Goal: Task Accomplishment & Management: Complete application form

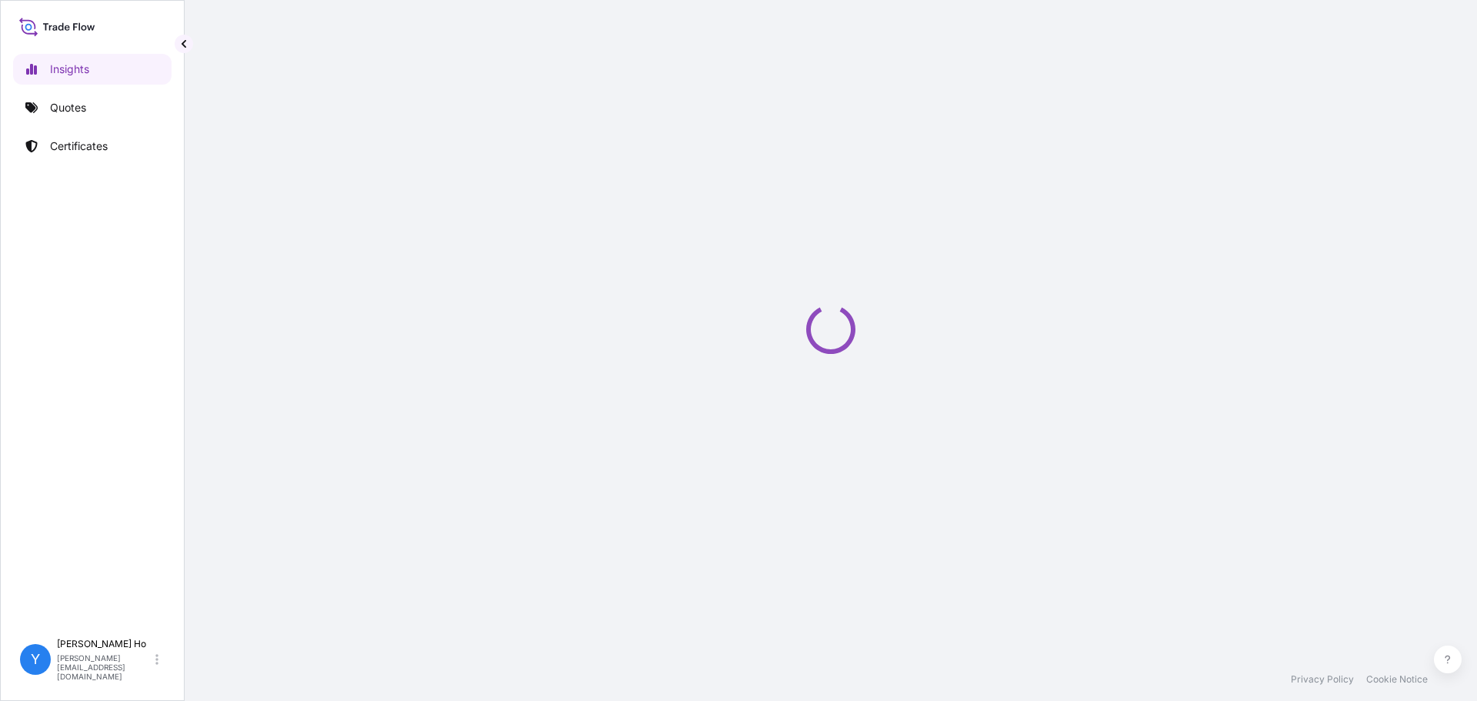
select select "2025"
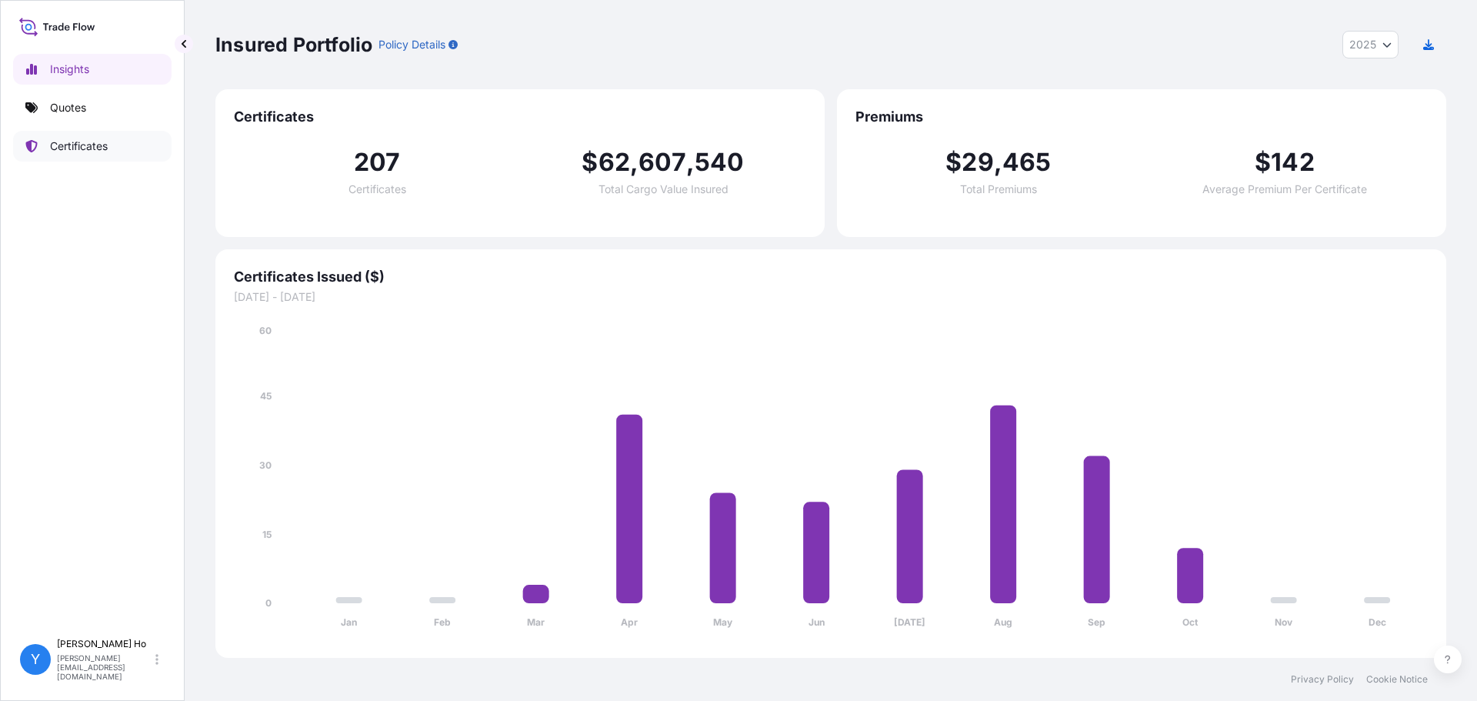
click at [78, 144] on p "Certificates" at bounding box center [79, 145] width 58 height 15
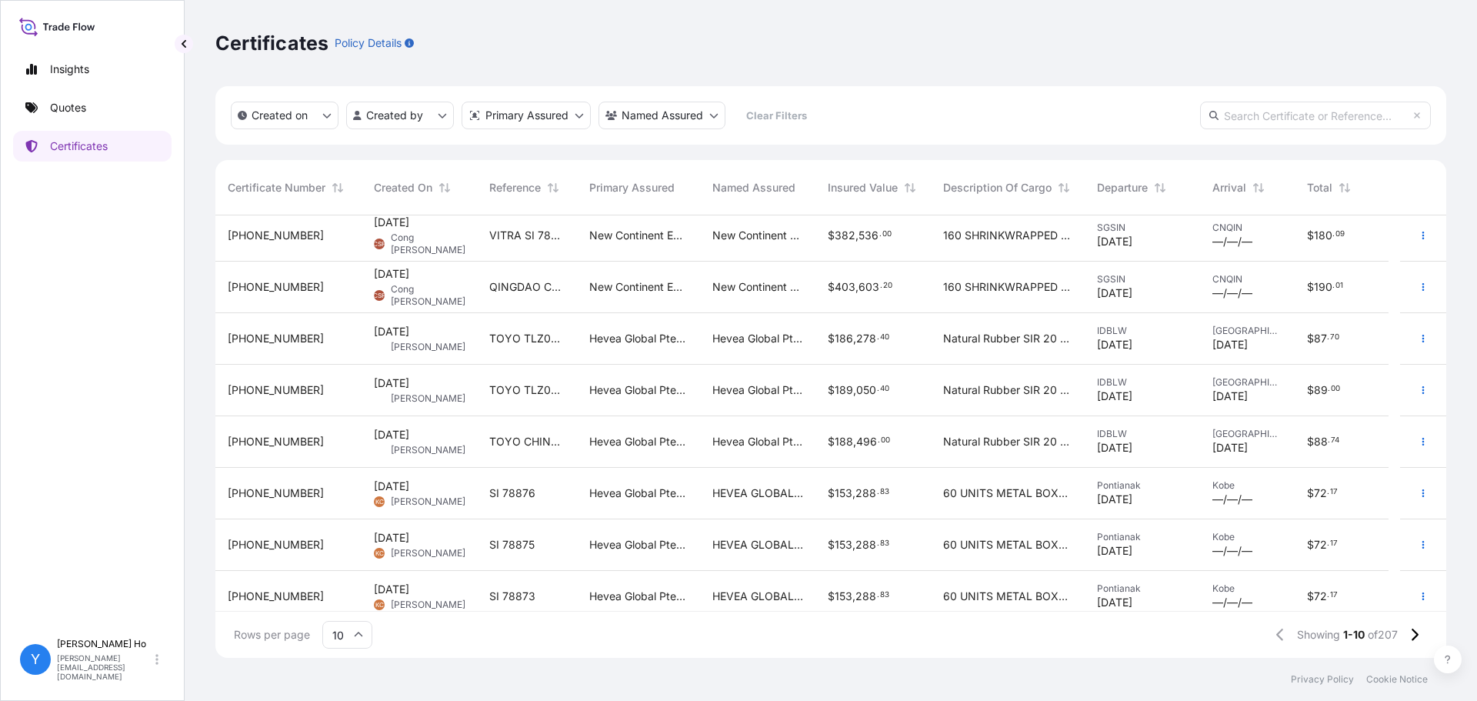
scroll to position [120, 0]
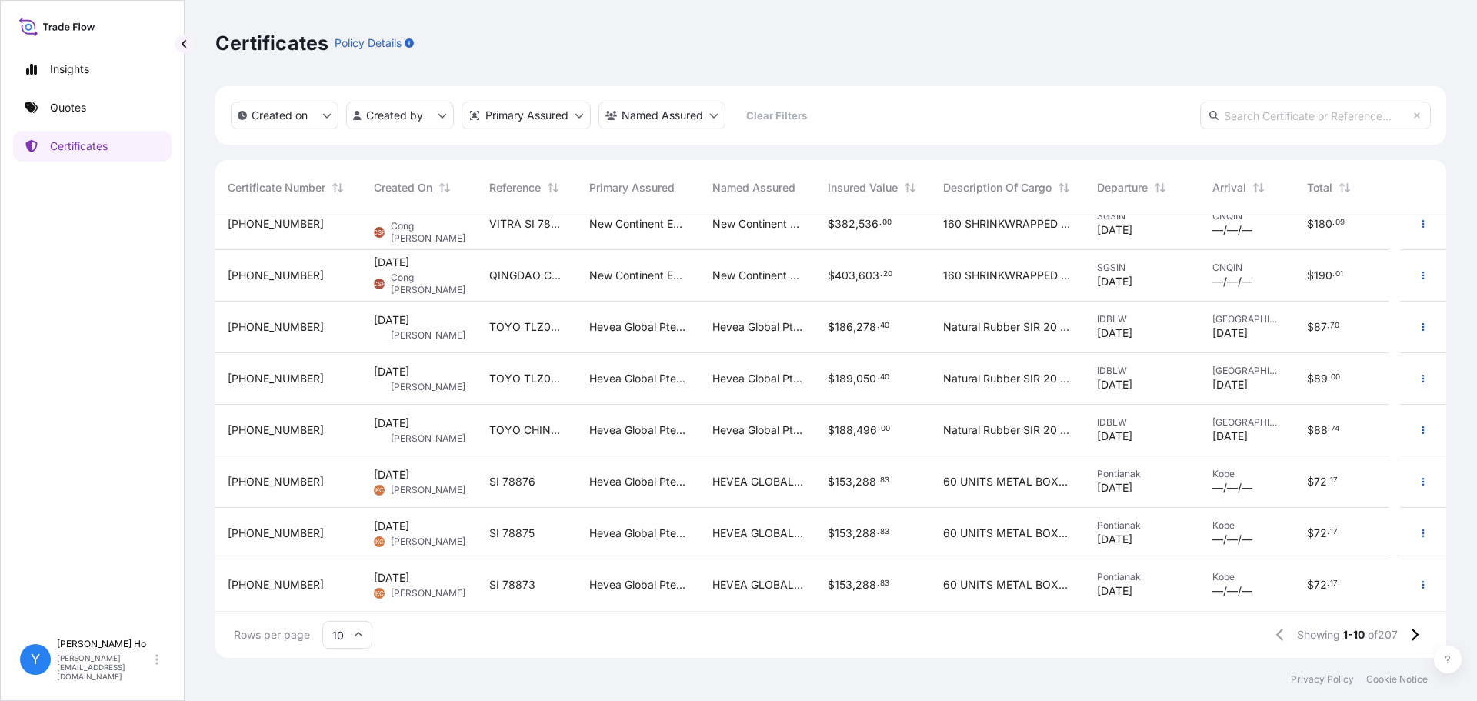
click at [402, 115] on html "Insights Quotes Certificates Y [PERSON_NAME] [PERSON_NAME][EMAIL_ADDRESS][DOMAI…" at bounding box center [738, 350] width 1477 height 701
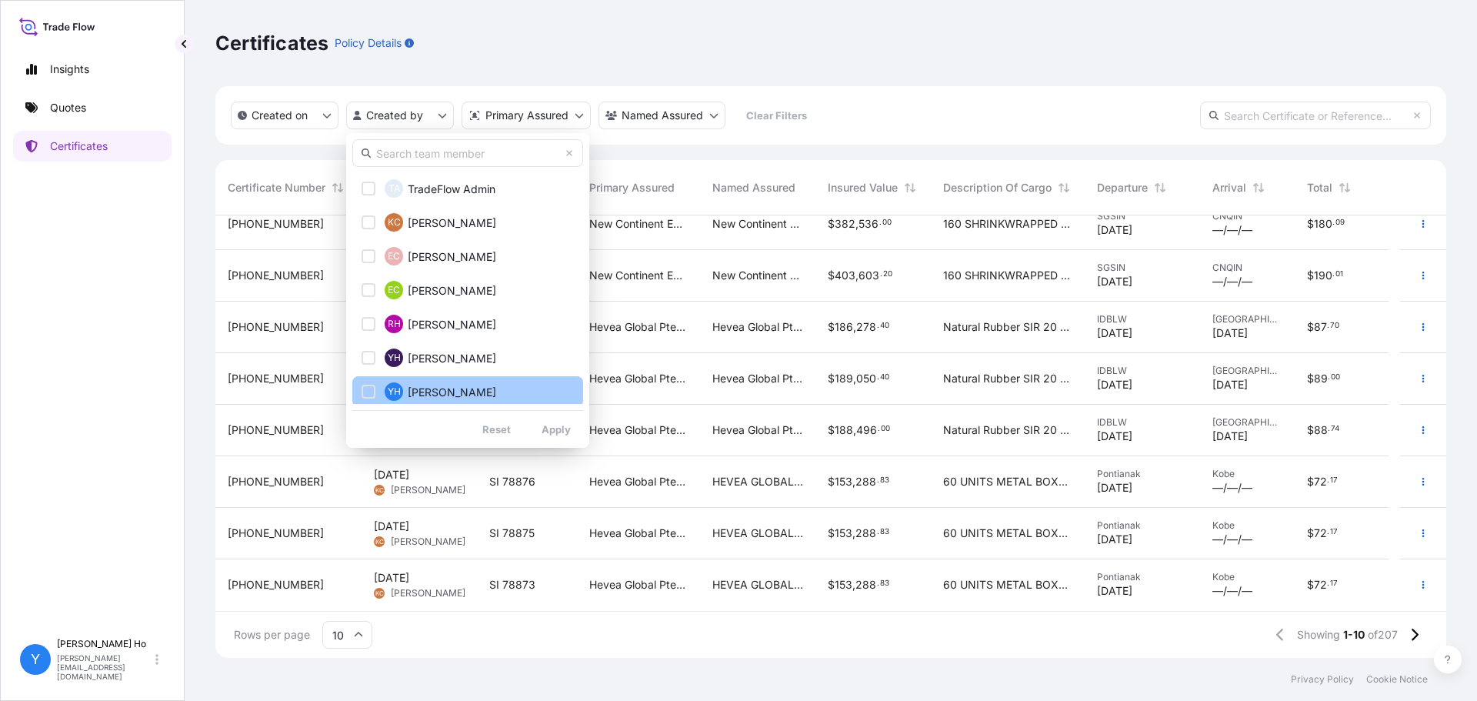
click at [420, 395] on span "[PERSON_NAME]" at bounding box center [452, 392] width 88 height 15
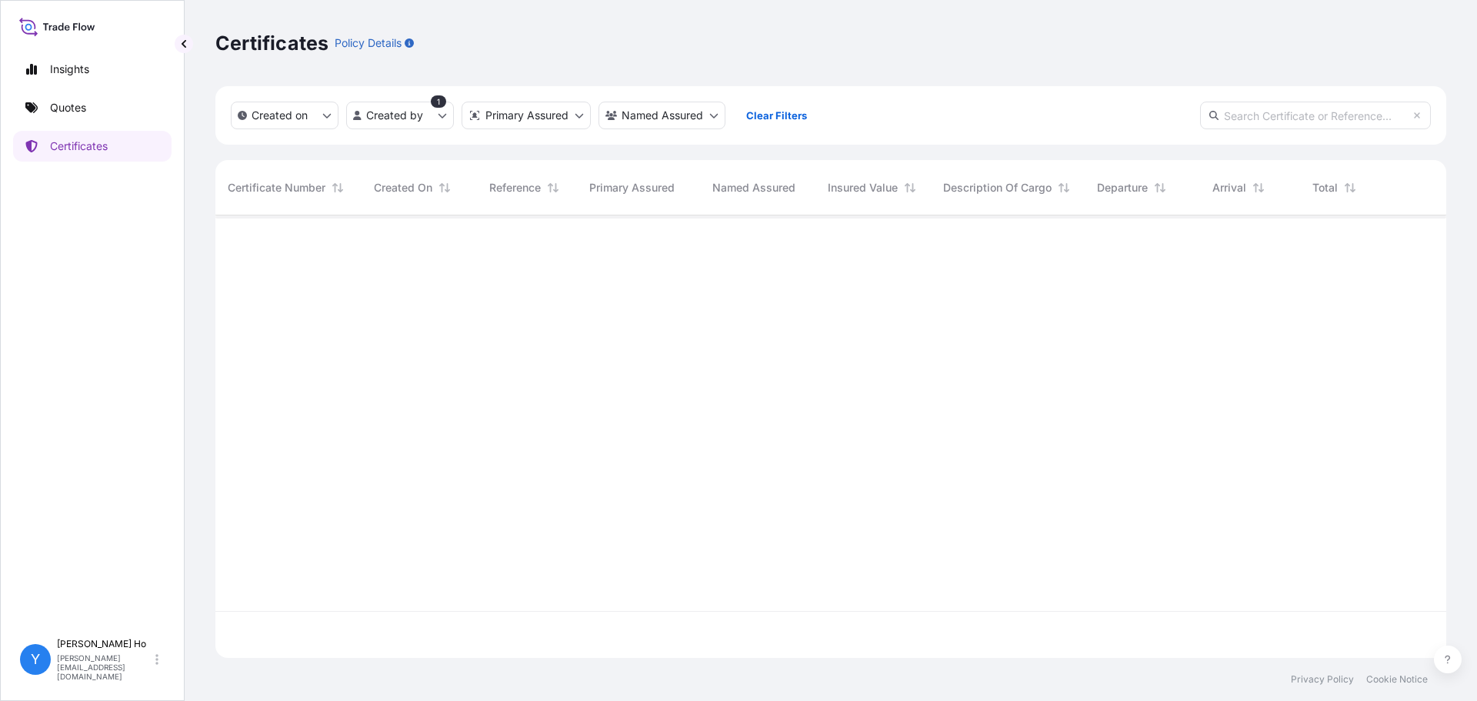
scroll to position [0, 0]
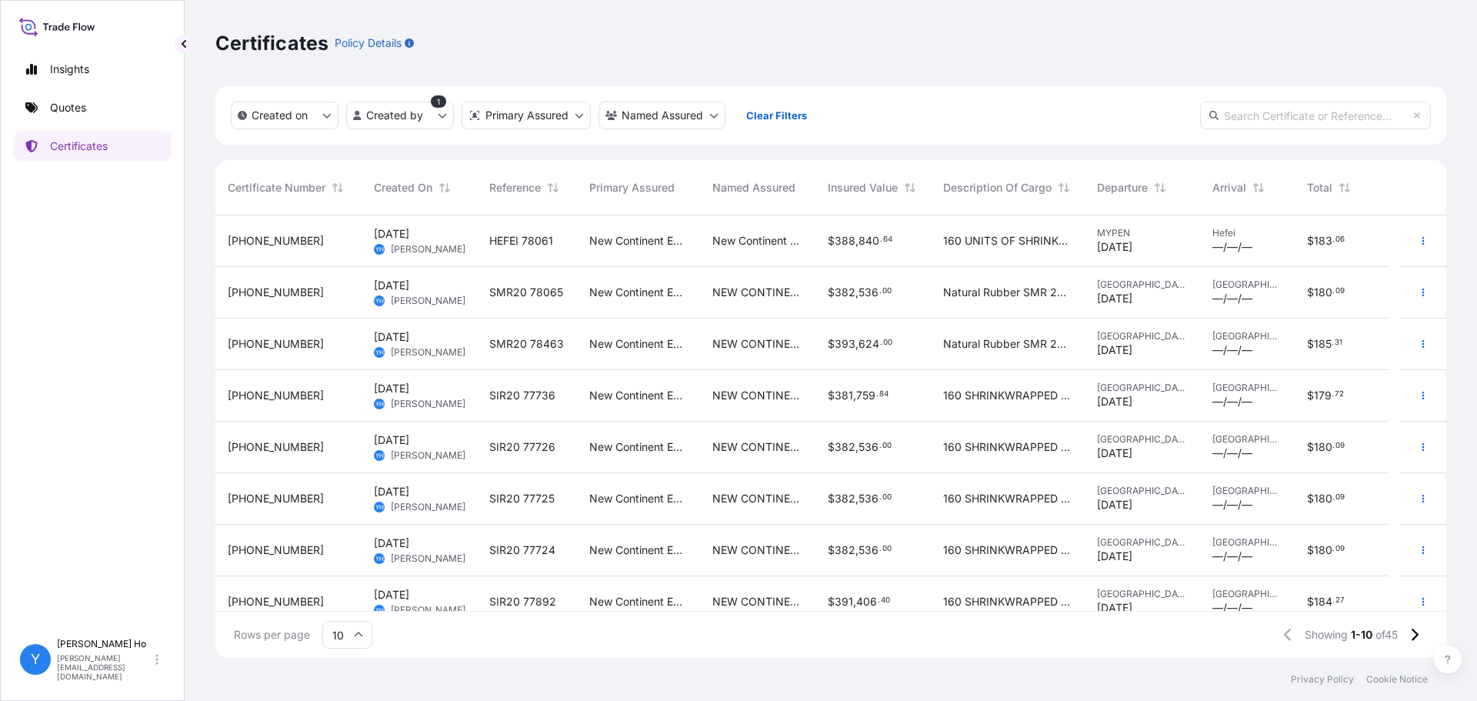
click at [881, 380] on div "$ 381 , 759 . 84" at bounding box center [872, 396] width 115 height 52
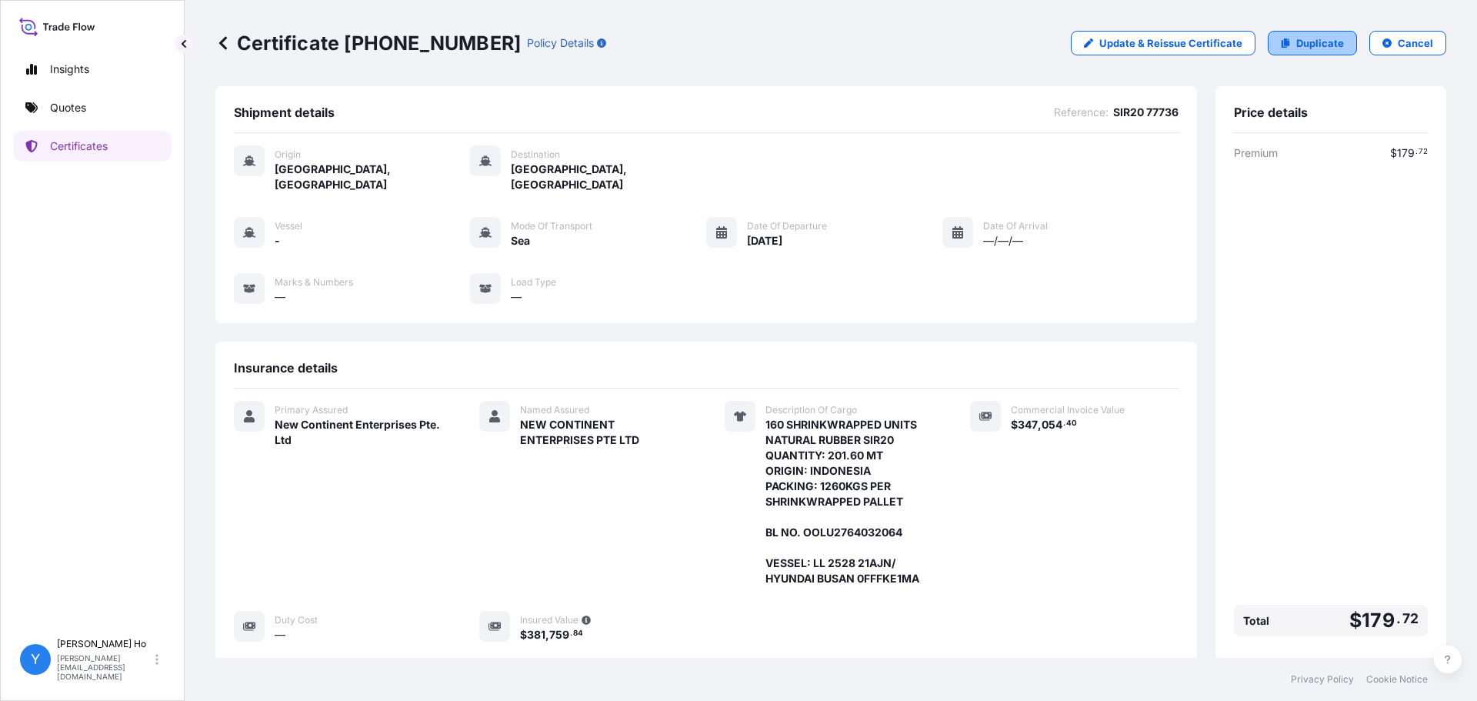
click at [1309, 38] on p "Duplicate" at bounding box center [1320, 42] width 48 height 15
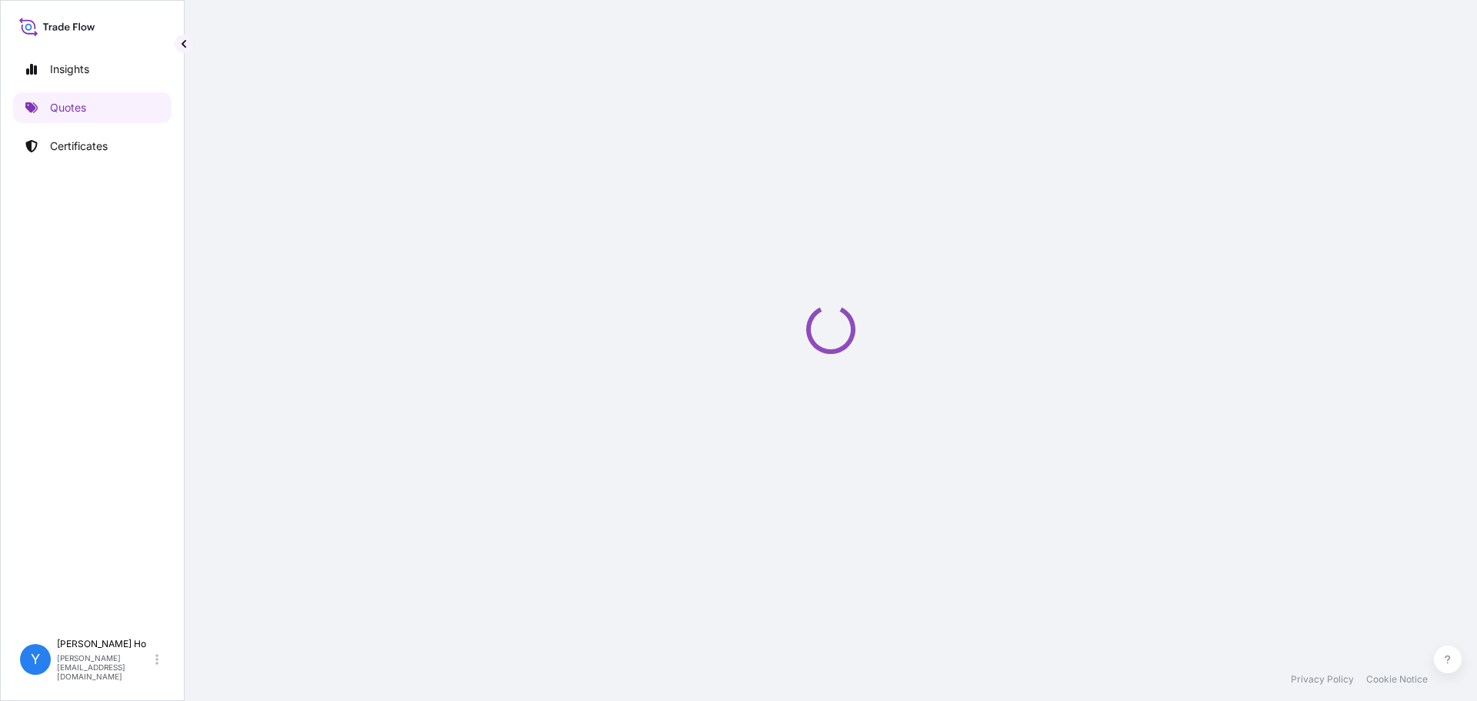
select select "Sea"
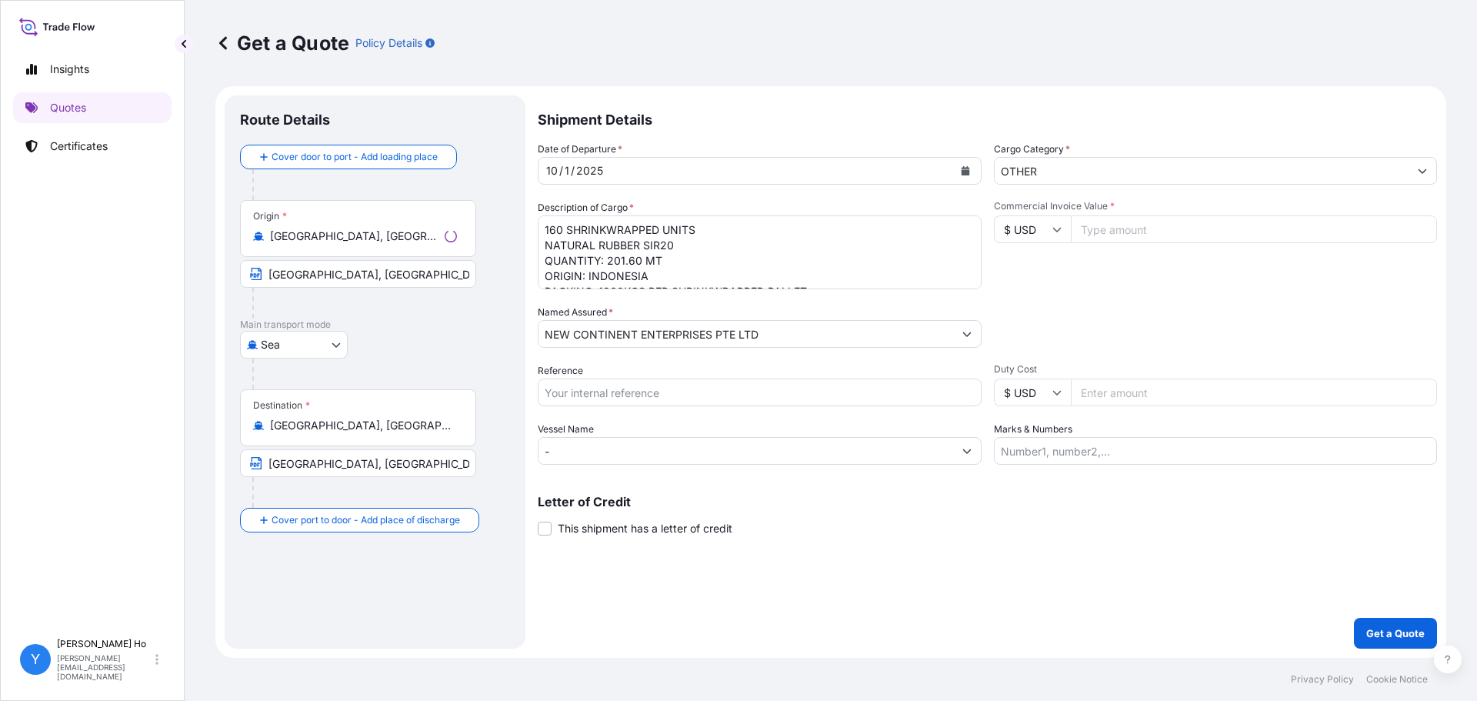
select select "31688"
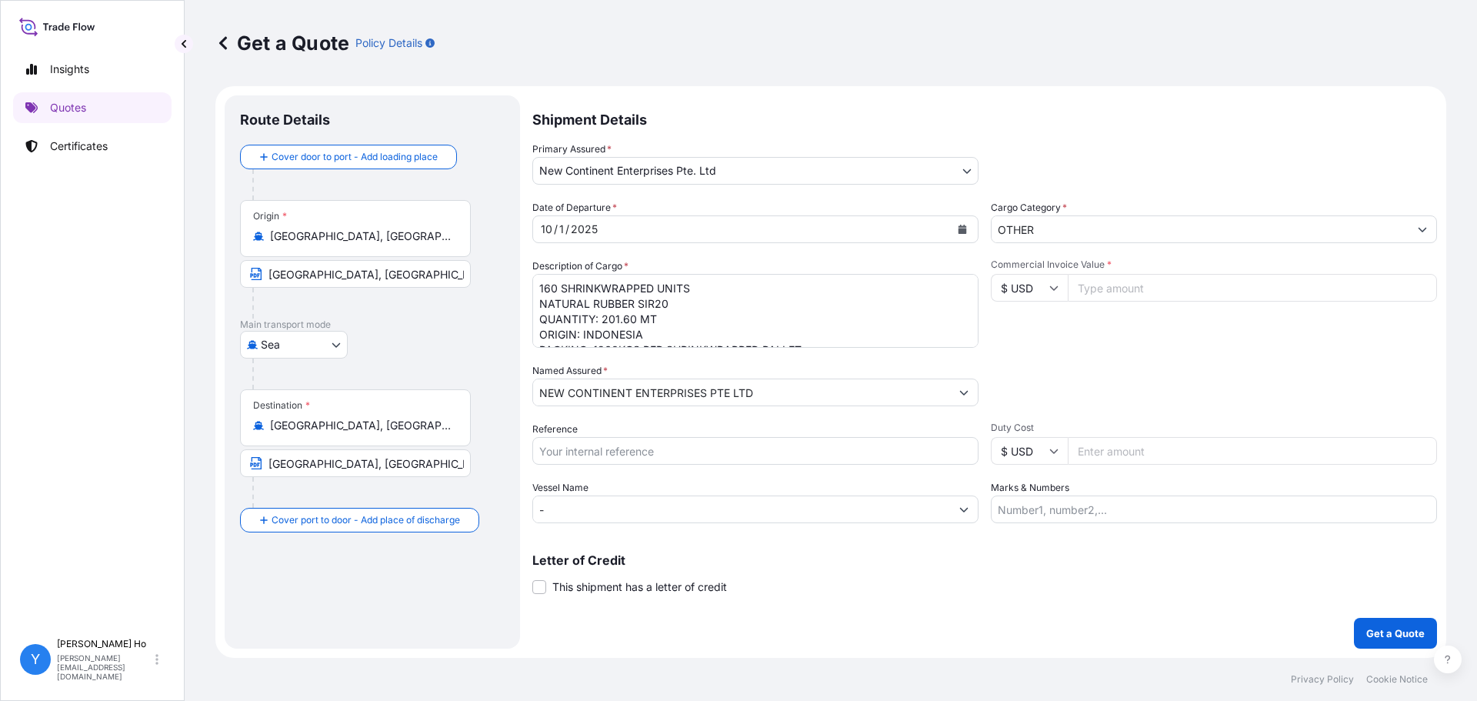
click at [641, 172] on body "Insights Quotes Certificates Y [PERSON_NAME] [PERSON_NAME][EMAIL_ADDRESS][DOMAI…" at bounding box center [738, 350] width 1477 height 701
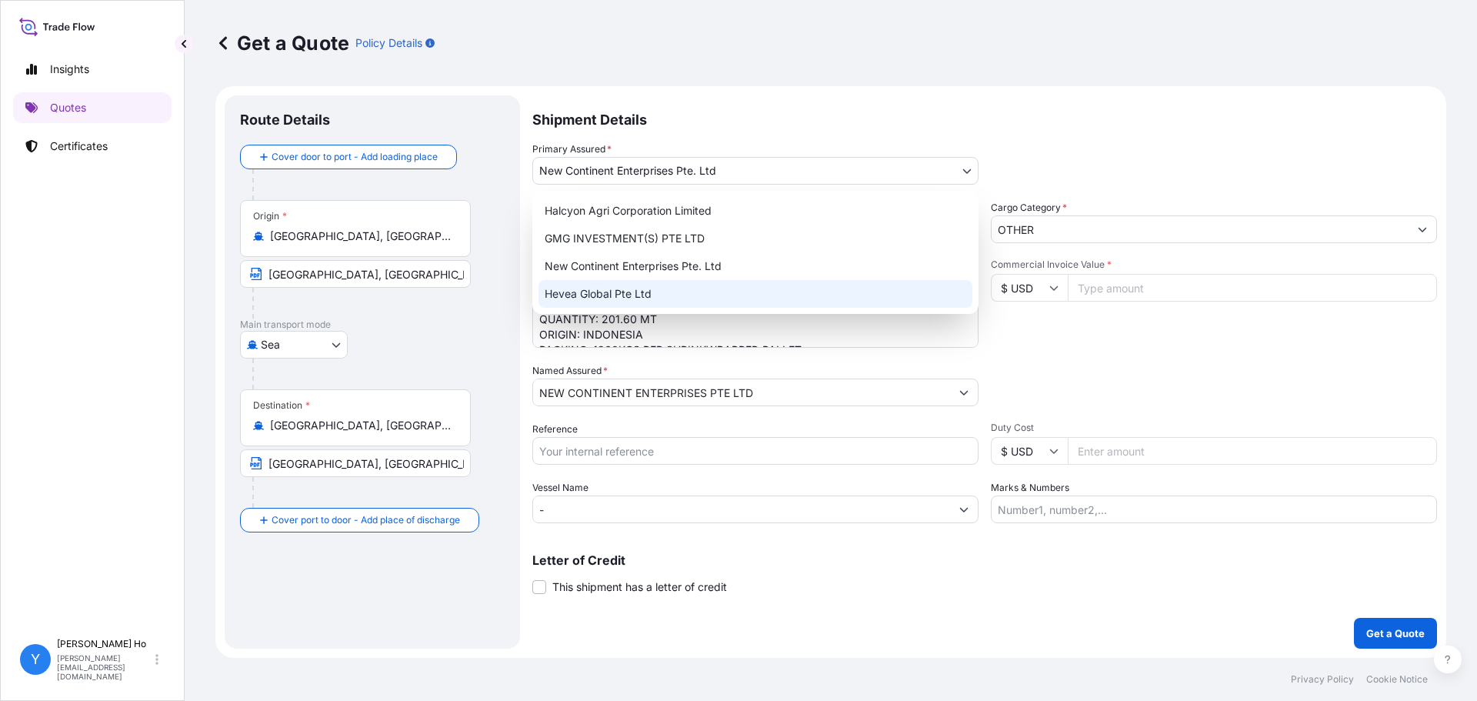
click at [596, 291] on div "Hevea Global Pte Ltd" at bounding box center [755, 294] width 434 height 28
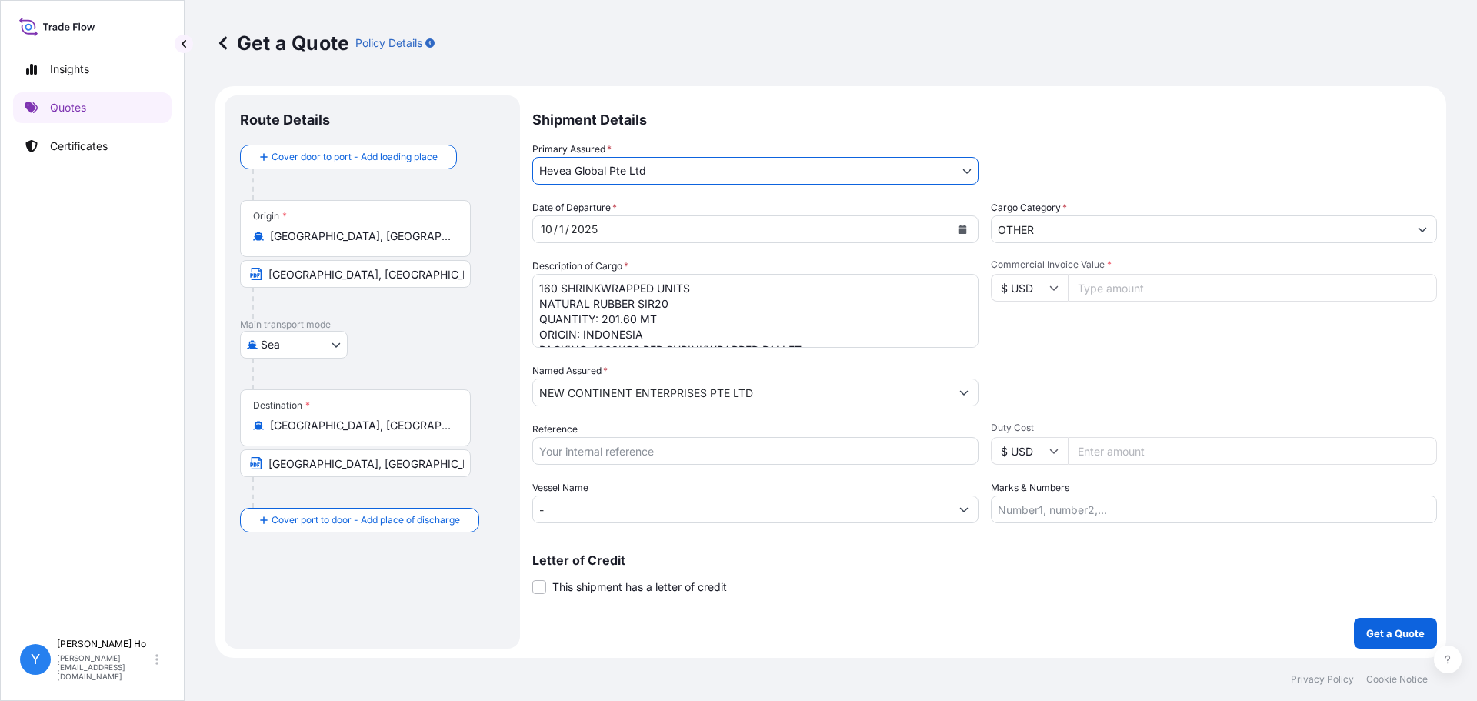
click at [642, 216] on div "[DATE]" at bounding box center [741, 229] width 417 height 28
click at [591, 228] on div "2025" at bounding box center [584, 229] width 30 height 18
click at [554, 227] on div "/" at bounding box center [556, 229] width 4 height 18
click at [563, 227] on div "1" at bounding box center [562, 229] width 8 height 18
click at [1141, 291] on input "Commercial Invoice Value *" at bounding box center [1252, 288] width 369 height 28
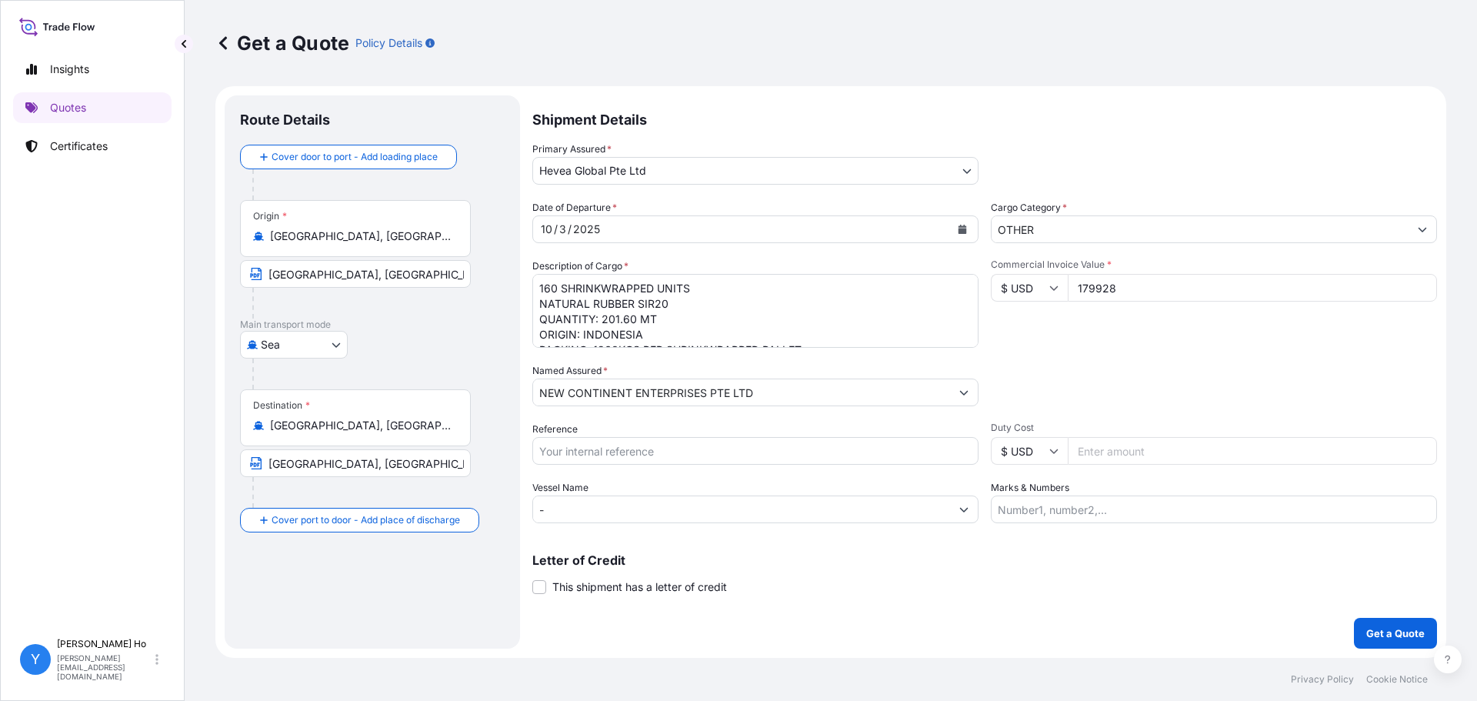
type input "179928"
click at [1209, 368] on div "Packing Category Type to search a container mode Please select a primary mode o…" at bounding box center [1214, 384] width 446 height 43
click at [690, 308] on textarea "160 SHRINKWRAPPED UNITS NATURAL RUBBER SIR20 QUANTITY: 201.60 MT ORIGIN: INDONE…" at bounding box center [755, 311] width 446 height 74
click at [764, 288] on textarea "160 SHRINKWRAPPED UNITS NATURAL RUBBER SIR20 QUANTITY: 201.60 MT ORIGIN: INDONE…" at bounding box center [755, 311] width 446 height 74
click at [538, 285] on textarea "160 SHRINKWRAPPED UNITS NATURAL RUBBER SIR20 QUANTITY: 201.60 MT ORIGIN: INDONE…" at bounding box center [755, 311] width 446 height 74
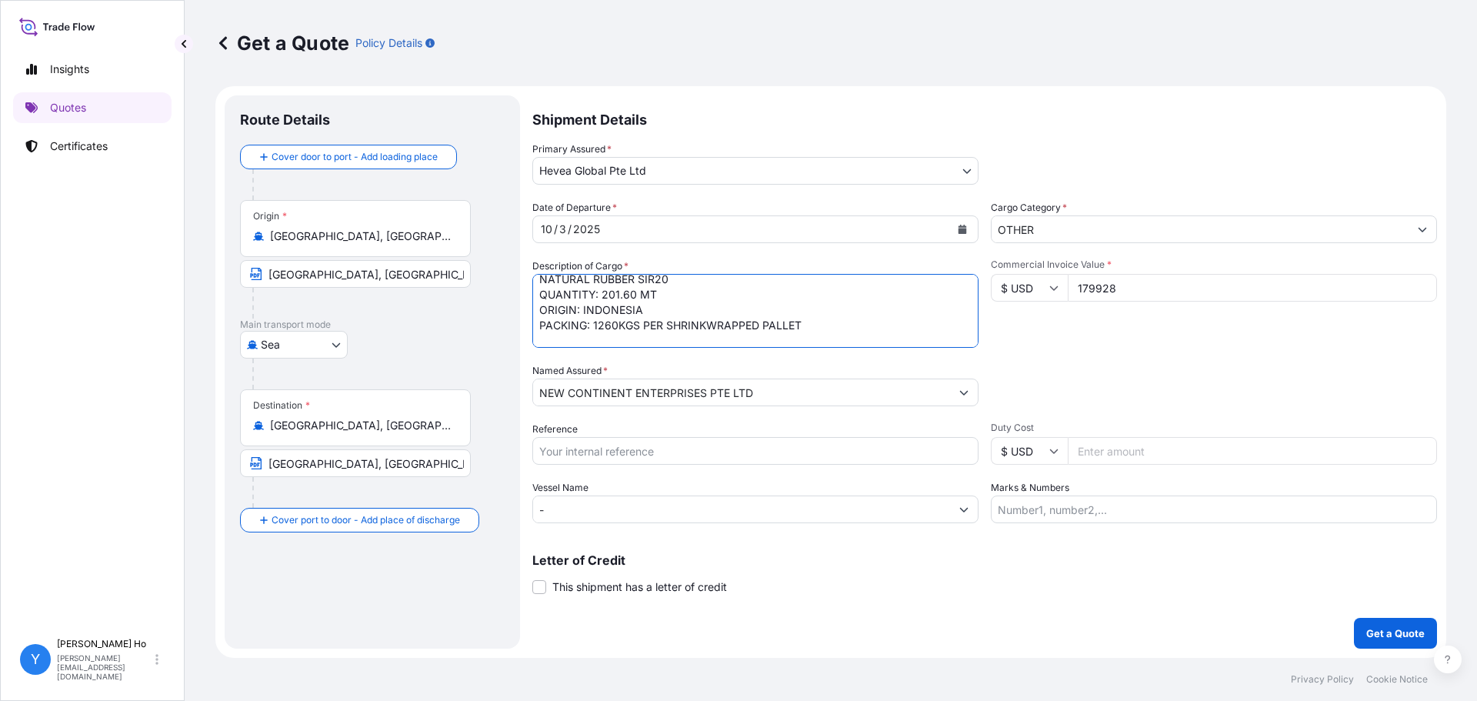
scroll to position [40, 0]
paste textarea "80 SHRINKWRAPPED UNITS MIXTURES OF NATURAL RUBBER AND SYNTHETIC RUBBER (97.5%SI…"
click at [635, 334] on textarea "160 SHRINKWRAPPED UNITS NATURAL RUBBER SIR20 QUANTITY: 201.60 MT ORIGIN: INDONE…" at bounding box center [755, 311] width 446 height 74
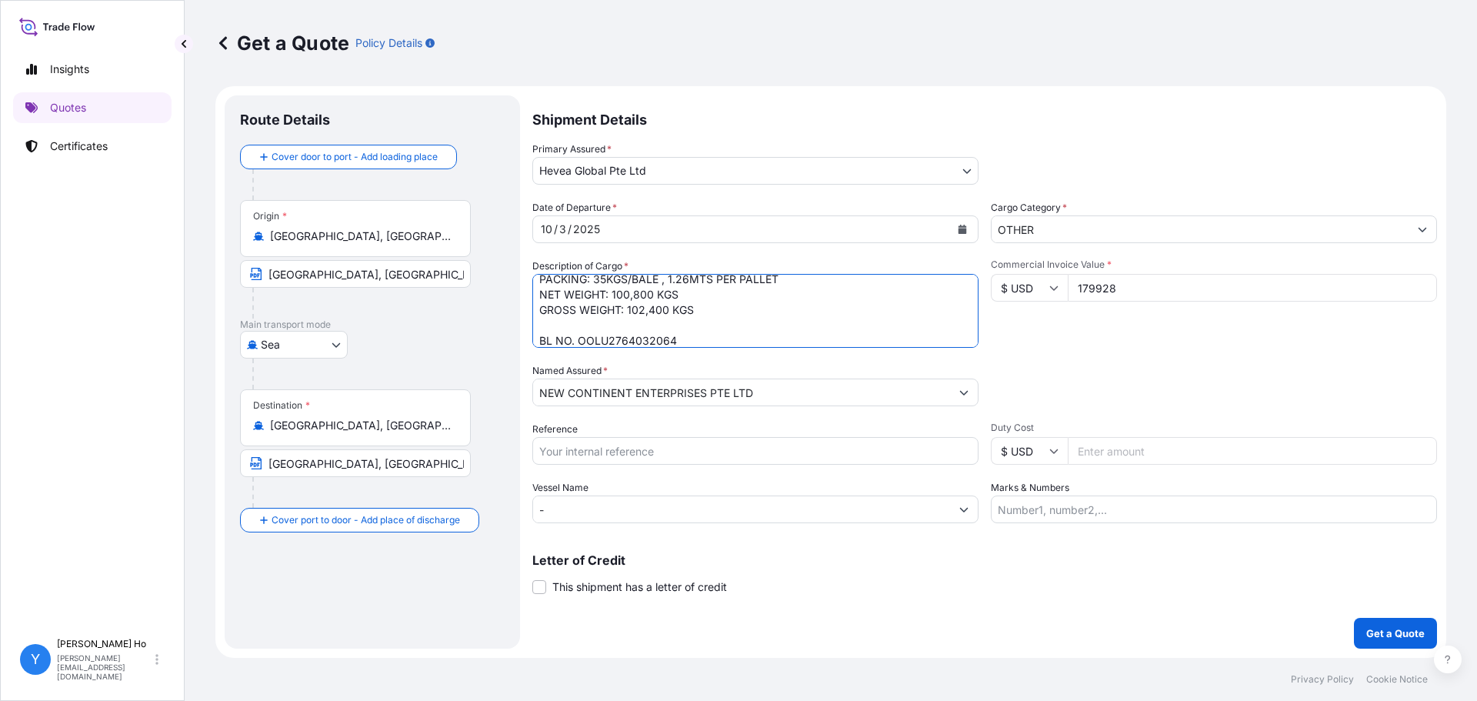
paste textarea "992000"
click at [754, 332] on textarea "160 SHRINKWRAPPED UNITS NATURAL RUBBER SIR20 QUANTITY: 201.60 MT ORIGIN: INDONE…" at bounding box center [755, 311] width 446 height 74
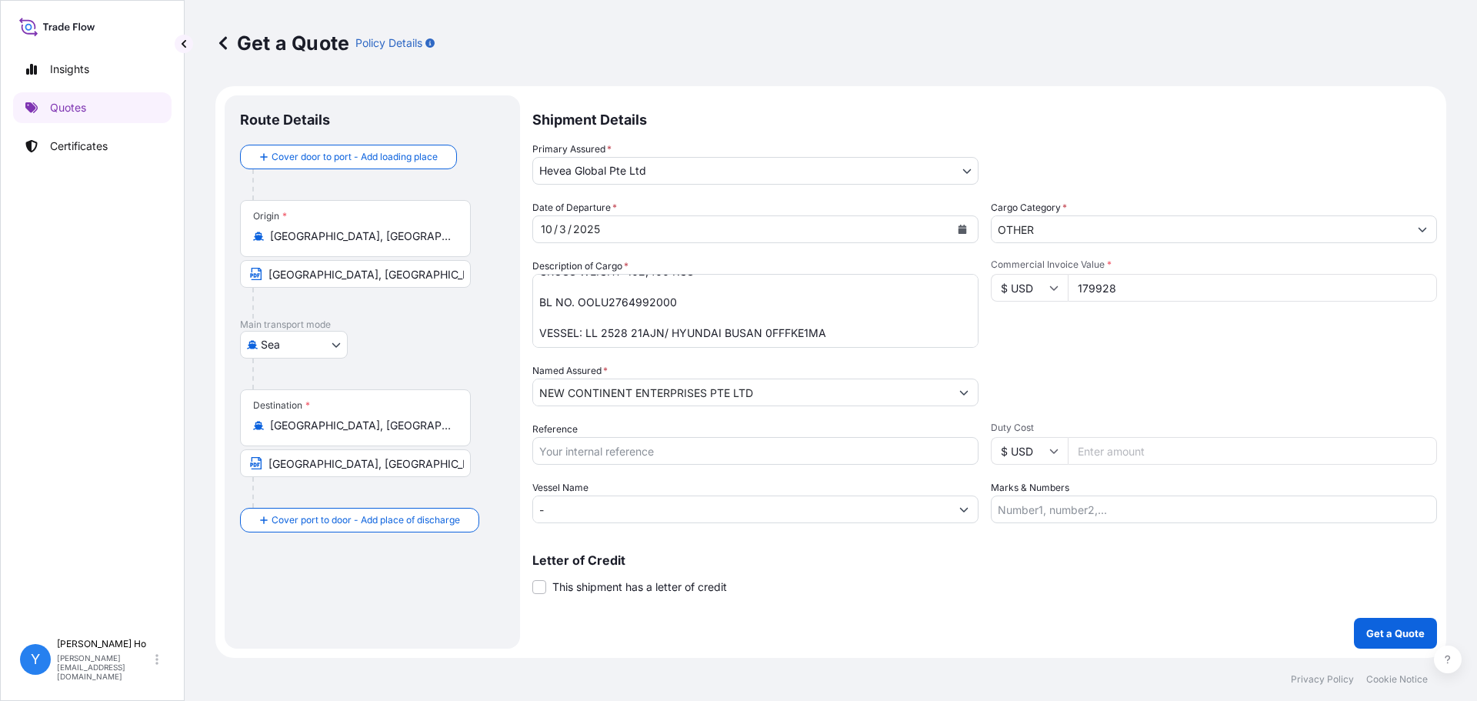
drag, startPoint x: 795, startPoint y: 328, endPoint x: 809, endPoint y: 328, distance: 13.8
click at [795, 328] on textarea "160 SHRINKWRAPPED UNITS NATURAL RUBBER SIR20 QUANTITY: 201.60 MT ORIGIN: INDONE…" at bounding box center [755, 311] width 446 height 74
drag, startPoint x: 859, startPoint y: 331, endPoint x: 586, endPoint y: 331, distance: 273.0
click at [586, 331] on textarea "160 SHRINKWRAPPED UNITS NATURAL RUBBER SIR20 QUANTITY: 201.60 MT ORIGIN: INDONE…" at bounding box center [755, 311] width 446 height 74
paste textarea "08 93JN"
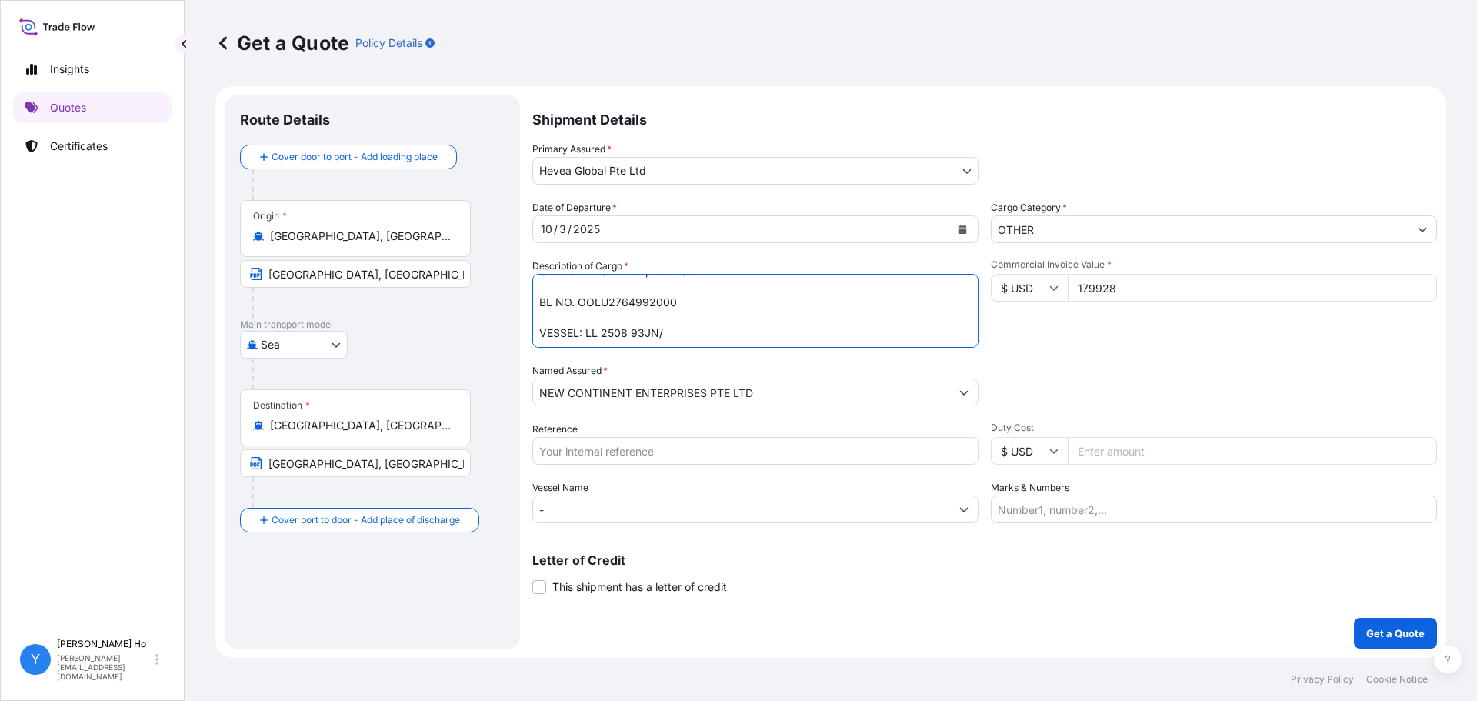
click at [716, 324] on textarea "160 SHRINKWRAPPED UNITS NATURAL RUBBER SIR20 QUANTITY: 201.60 MT ORIGIN: INDONE…" at bounding box center [755, 311] width 446 height 74
click at [714, 335] on textarea "160 SHRINKWRAPPED UNITS NATURAL RUBBER SIR20 QUANTITY: 201.60 MT ORIGIN: INDONE…" at bounding box center [755, 311] width 446 height 74
paste textarea "[PERSON_NAME] SHAN 211E"
type textarea "80 SHRINKWRAPPED UNITS MIXTURES OF NATURAL RUBBER AND SYNTHETIC RUBBER (97.5%SI…"
click at [314, 421] on input "[GEOGRAPHIC_DATA], [GEOGRAPHIC_DATA], [GEOGRAPHIC_DATA]" at bounding box center [361, 425] width 182 height 15
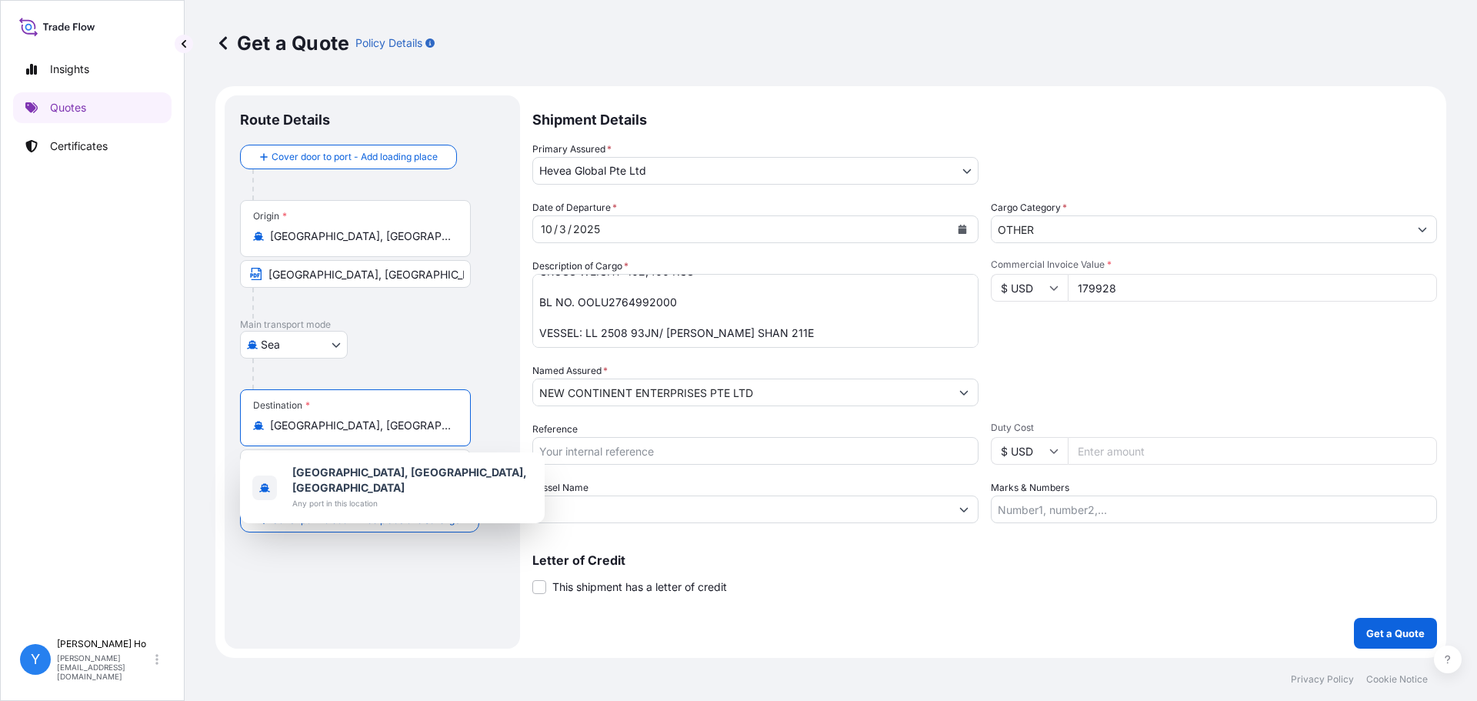
drag, startPoint x: 427, startPoint y: 430, endPoint x: 265, endPoint y: 428, distance: 162.3
click at [265, 428] on div "[GEOGRAPHIC_DATA], [GEOGRAPHIC_DATA], [GEOGRAPHIC_DATA]" at bounding box center [355, 425] width 205 height 15
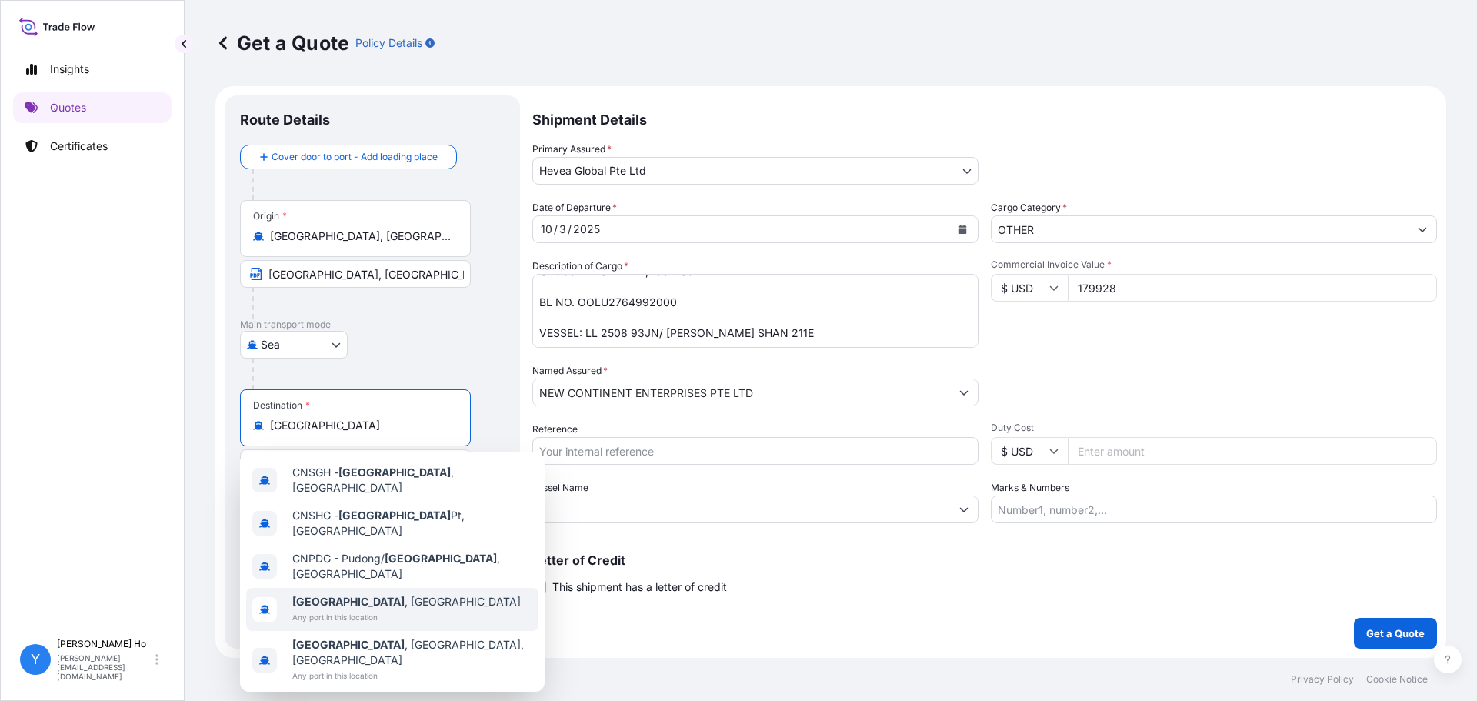
click at [438, 595] on div "[GEOGRAPHIC_DATA] , [GEOGRAPHIC_DATA] Any port in this location" at bounding box center [392, 609] width 292 height 43
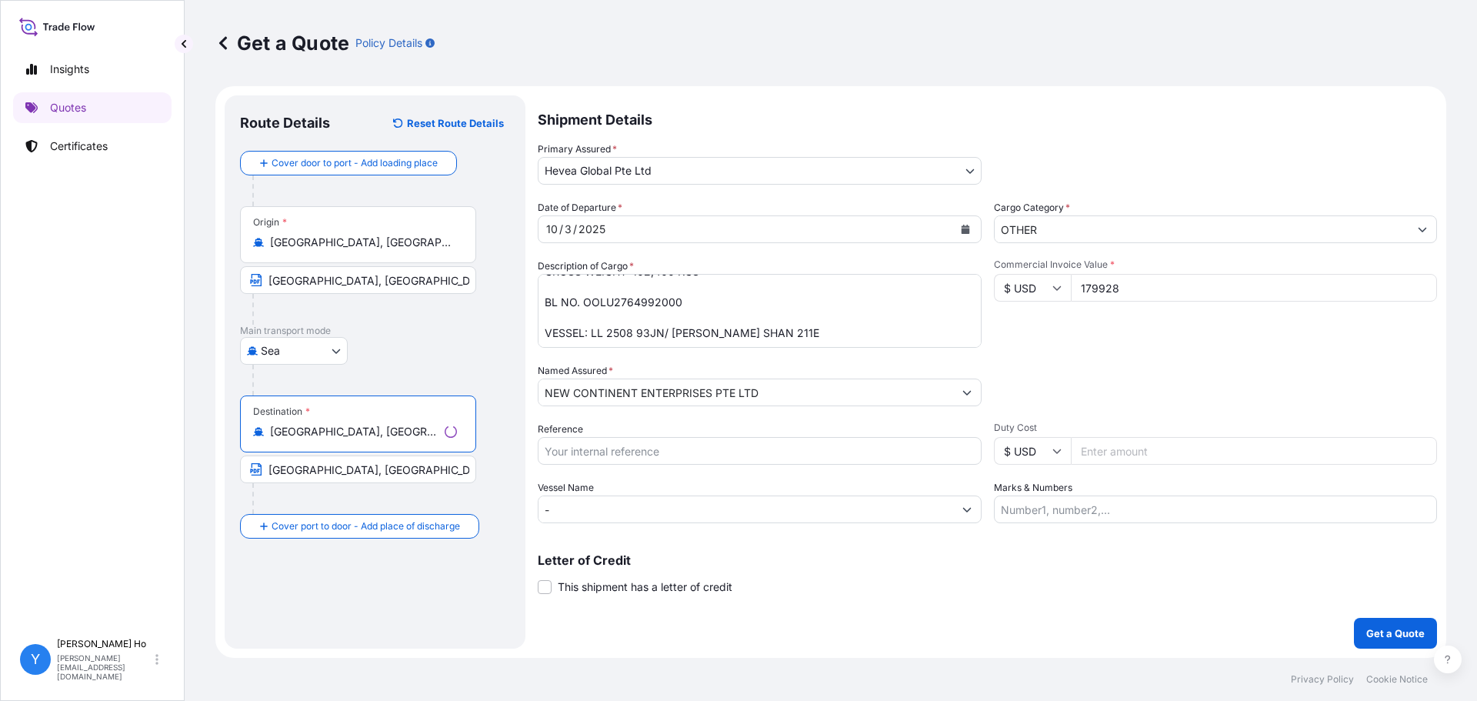
type input "[GEOGRAPHIC_DATA], [GEOGRAPHIC_DATA]"
click at [278, 464] on input "[GEOGRAPHIC_DATA], [GEOGRAPHIC_DATA]" at bounding box center [358, 469] width 236 height 28
type input "[GEOGRAPHIC_DATA], [GEOGRAPHIC_DATA]"
click at [371, 594] on div "Route Details Reset Route Details Cover door to port - Add loading place Place …" at bounding box center [372, 372] width 265 height 522
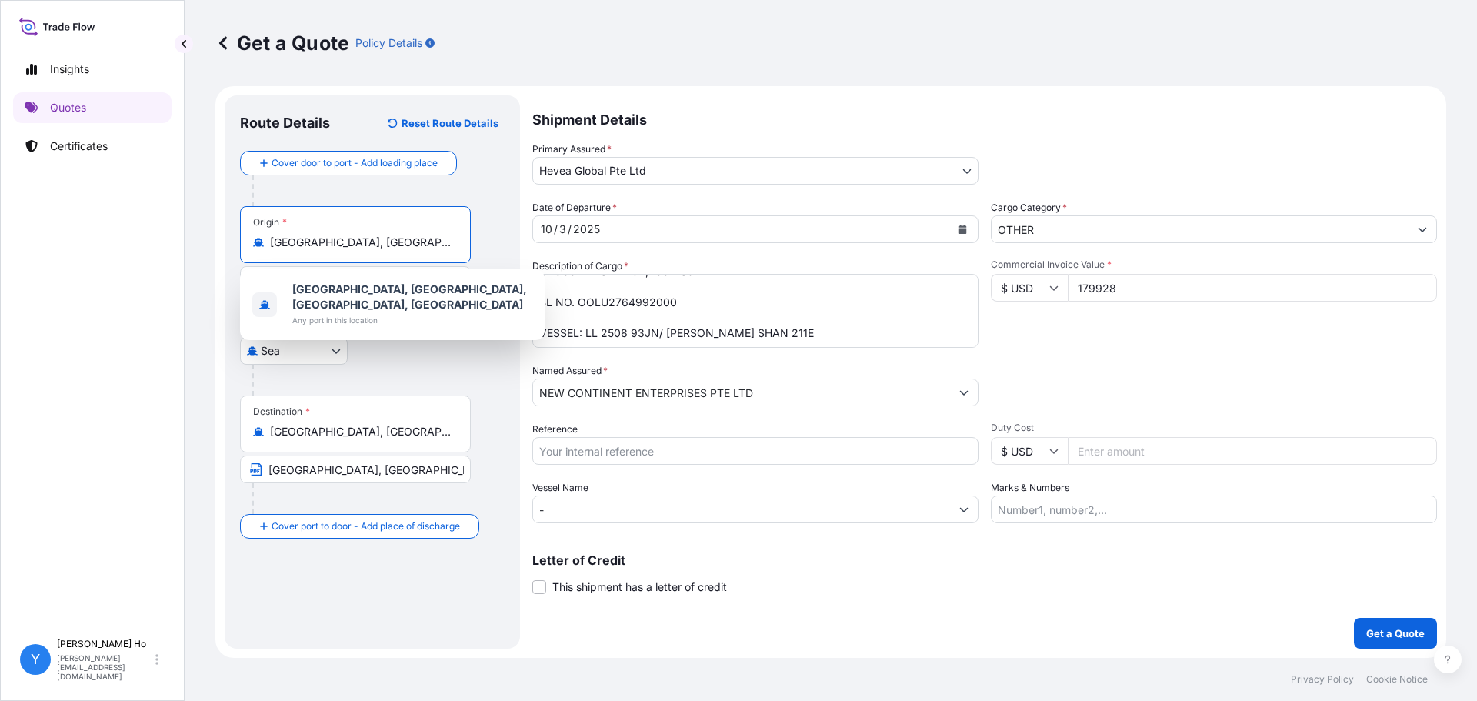
click at [340, 249] on input "[GEOGRAPHIC_DATA], [GEOGRAPHIC_DATA], [GEOGRAPHIC_DATA], [GEOGRAPHIC_DATA]" at bounding box center [361, 242] width 182 height 15
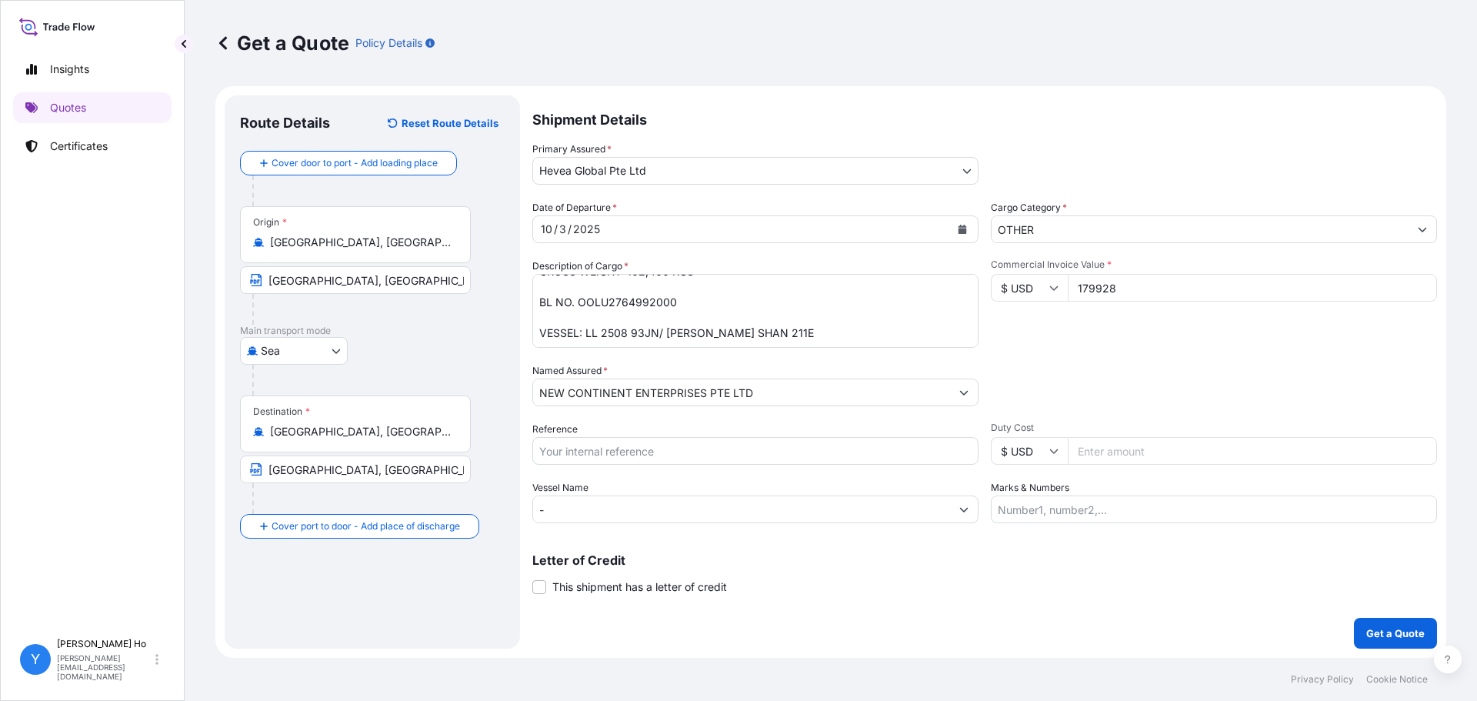
drag, startPoint x: 287, startPoint y: 241, endPoint x: 498, endPoint y: 245, distance: 210.8
click at [498, 245] on div "Origin * [GEOGRAPHIC_DATA], [GEOGRAPHIC_DATA], [GEOGRAPHIC_DATA], [GEOGRAPHIC_D…" at bounding box center [372, 265] width 265 height 118
click at [376, 229] on div "Origin * [GEOGRAPHIC_DATA], [GEOGRAPHIC_DATA], [GEOGRAPHIC_DATA], [GEOGRAPHIC_D…" at bounding box center [355, 234] width 231 height 57
click at [376, 235] on input "[GEOGRAPHIC_DATA], [GEOGRAPHIC_DATA], [GEOGRAPHIC_DATA], [GEOGRAPHIC_DATA]" at bounding box center [361, 242] width 182 height 15
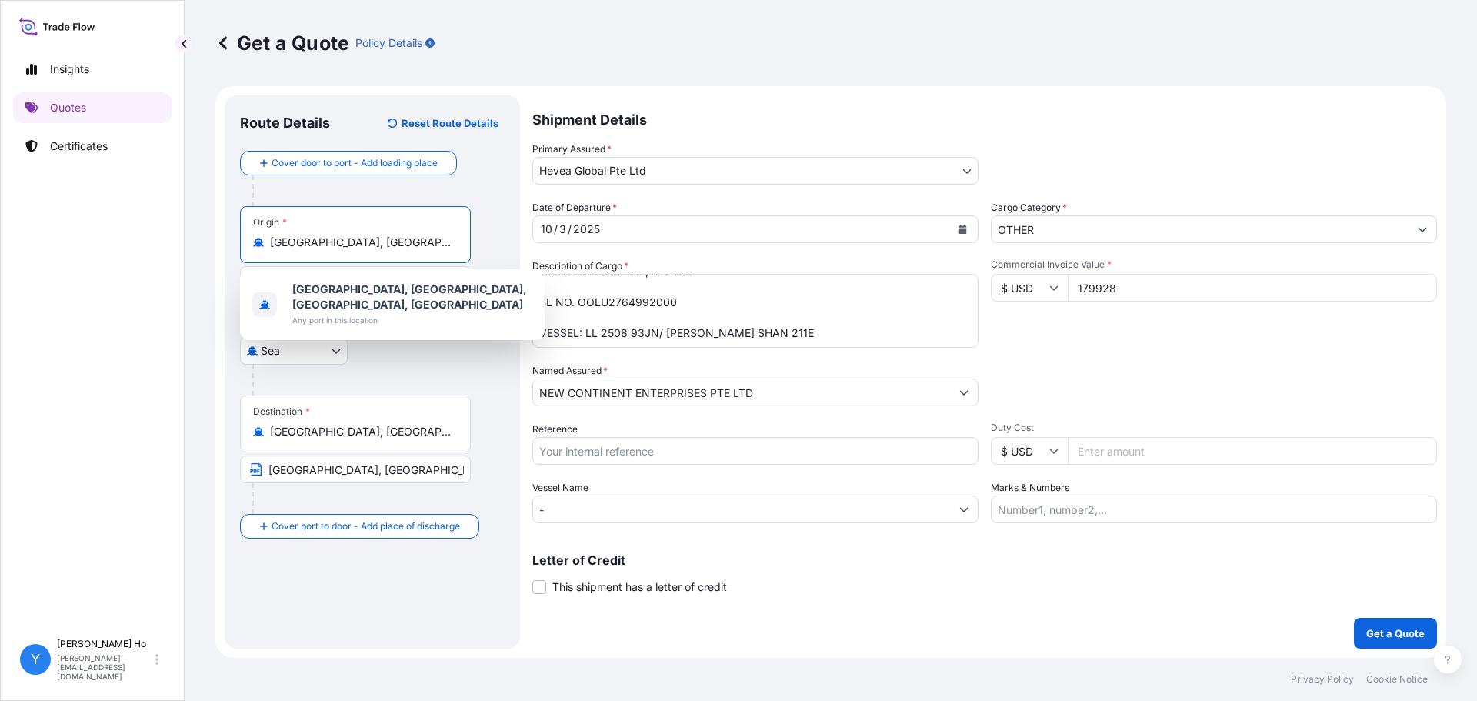
scroll to position [0, 98]
drag, startPoint x: 302, startPoint y: 248, endPoint x: 528, endPoint y: 237, distance: 226.4
click at [522, 241] on form "Route Details Reset Route Details Cover door to port - Add loading place Place …" at bounding box center [830, 371] width 1231 height 571
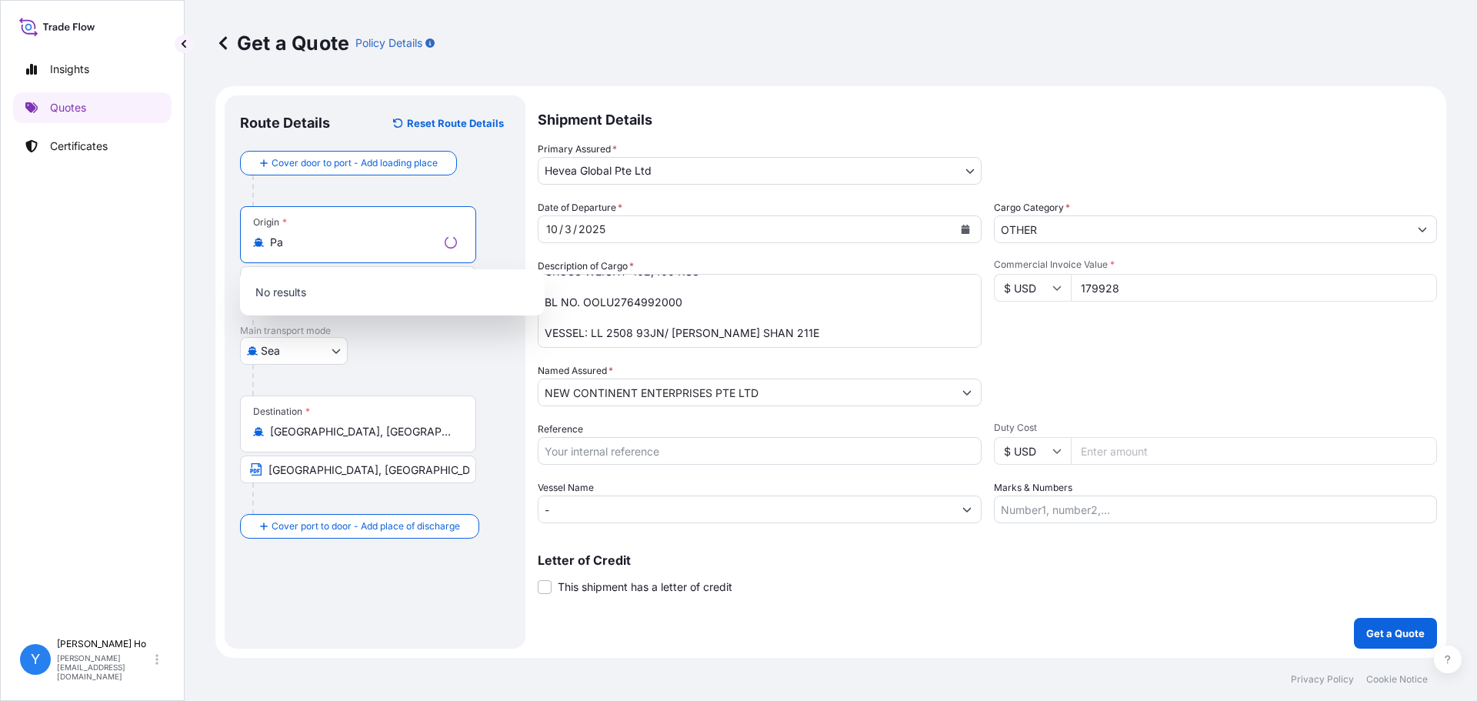
type input "P"
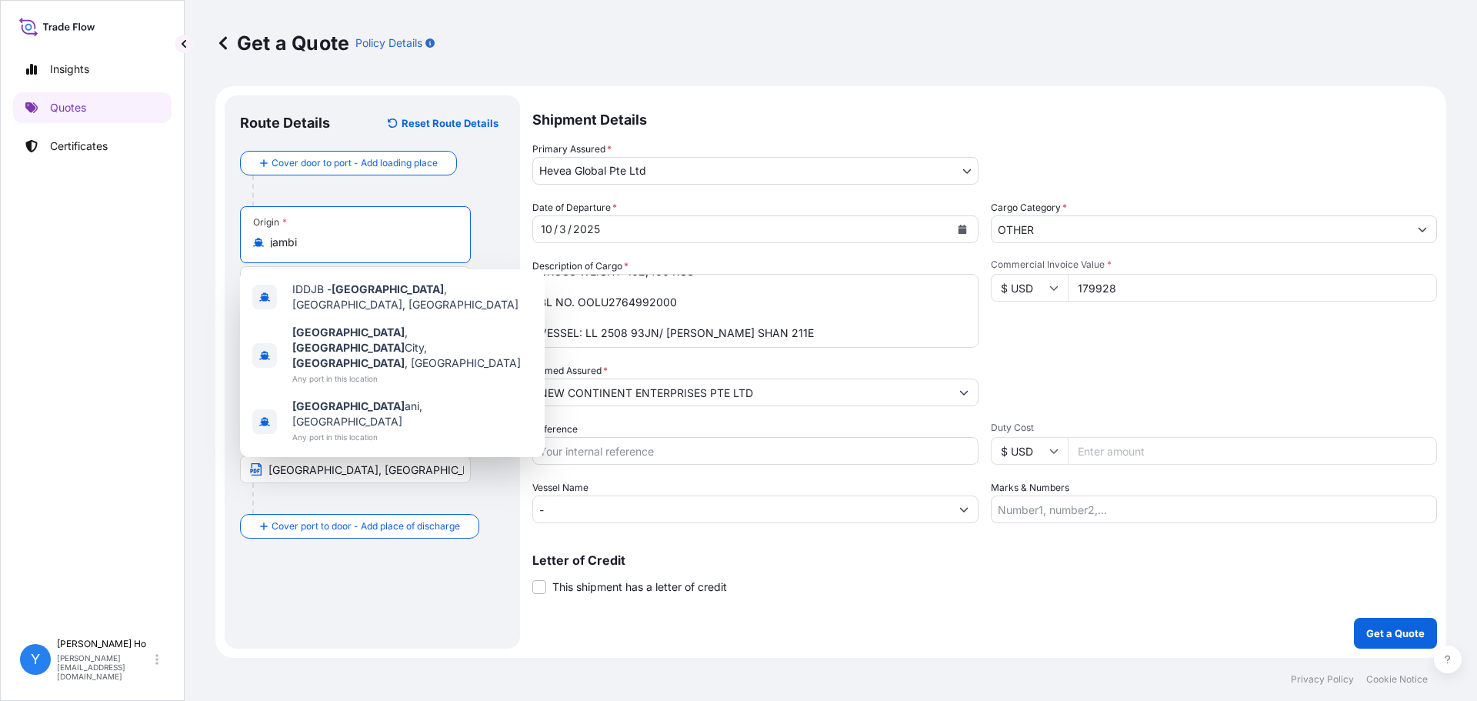
click at [274, 245] on input "jambi" at bounding box center [361, 242] width 182 height 15
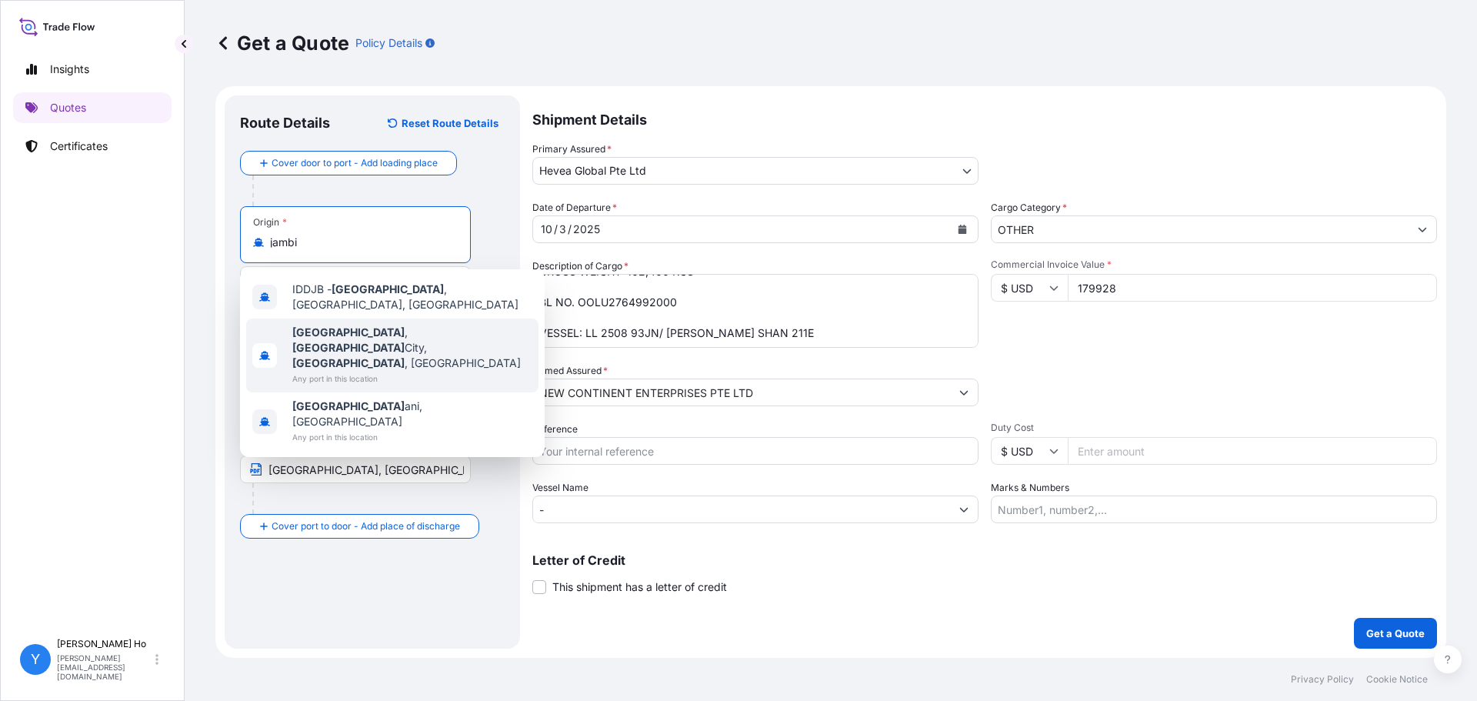
click at [492, 324] on div "[GEOGRAPHIC_DATA] , [GEOGRAPHIC_DATA], [GEOGRAPHIC_DATA] , [GEOGRAPHIC_DATA] An…" at bounding box center [392, 355] width 292 height 74
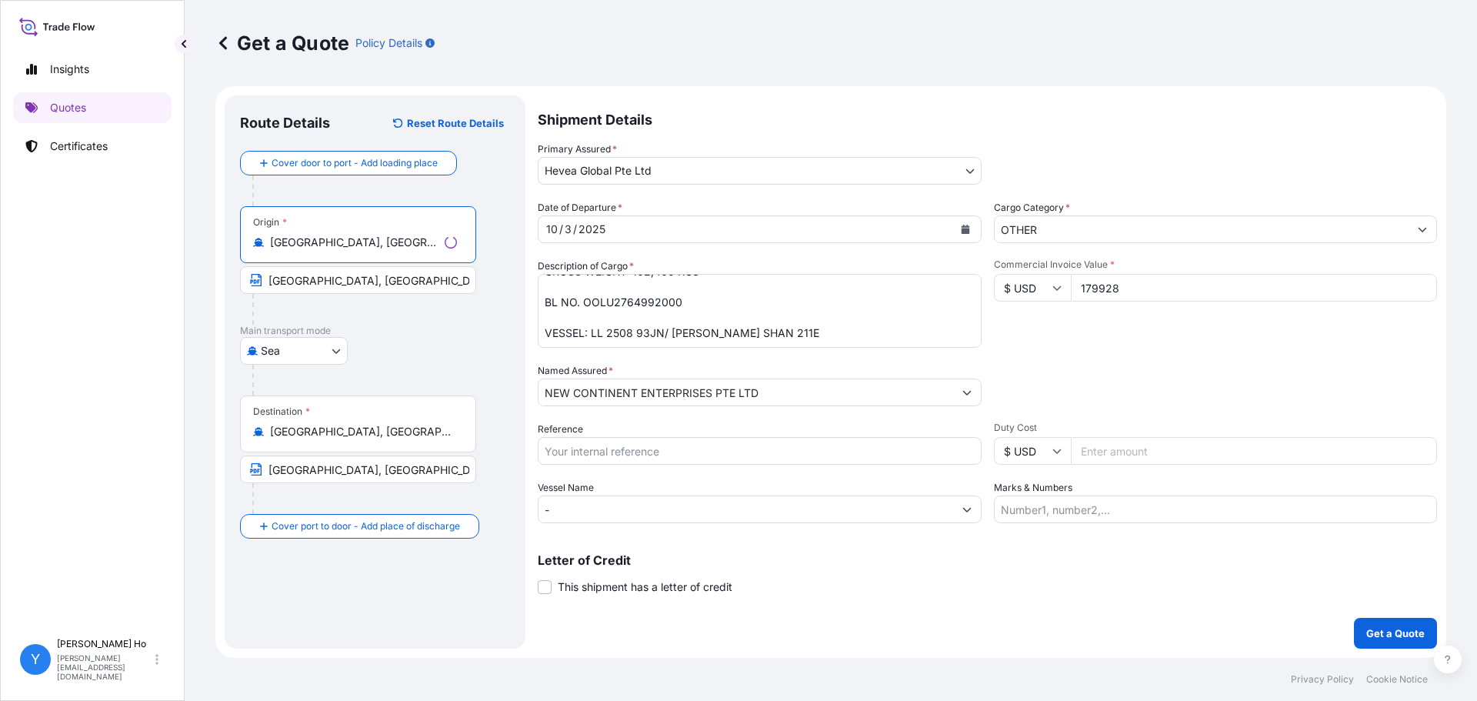
type input "[GEOGRAPHIC_DATA], [GEOGRAPHIC_DATA], [GEOGRAPHIC_DATA], [GEOGRAPHIC_DATA]"
click at [298, 284] on input "[GEOGRAPHIC_DATA], [GEOGRAPHIC_DATA]" at bounding box center [358, 280] width 236 height 28
type input "[GEOGRAPHIC_DATA], [GEOGRAPHIC_DATA]"
click at [813, 287] on textarea "160 SHRINKWRAPPED UNITS NATURAL RUBBER SIR20 QUANTITY: 201.60 MT ORIGIN: INDONE…" at bounding box center [755, 311] width 446 height 74
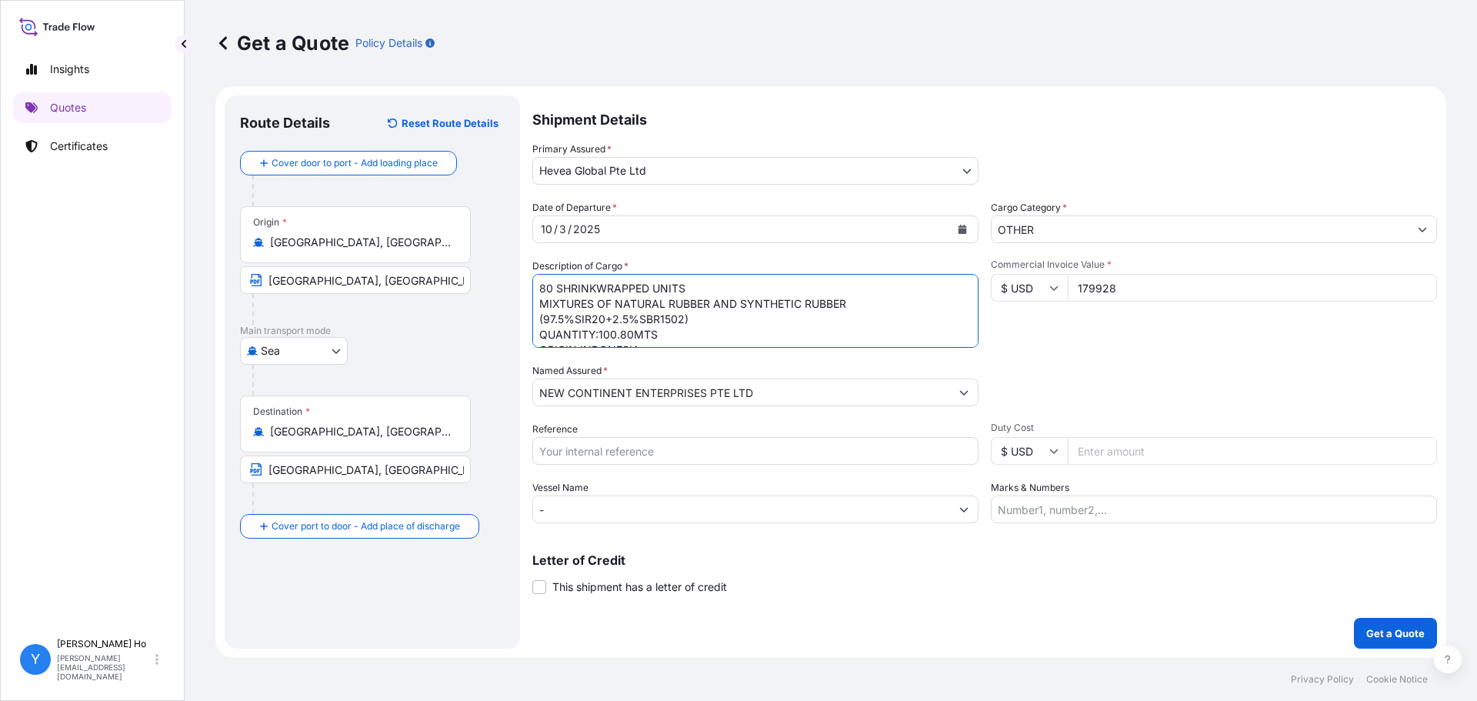
click at [881, 297] on textarea "160 SHRINKWRAPPED UNITS NATURAL RUBBER SIR20 QUANTITY: 201.60 MT ORIGIN: INDONE…" at bounding box center [755, 311] width 446 height 74
click at [888, 287] on textarea "160 SHRINKWRAPPED UNITS NATURAL RUBBER SIR20 QUANTITY: 201.60 MT ORIGIN: INDONE…" at bounding box center [755, 311] width 446 height 74
click at [929, 302] on textarea "160 SHRINKWRAPPED UNITS NATURAL RUBBER SIR20 QUANTITY: 201.60 MT ORIGIN: INDONE…" at bounding box center [755, 311] width 446 height 74
type textarea "80 SHRINKWRAPPED UNITS MIXTURES OF NATURAL RUBBER AND SYNTHETIC RUBBER (97.5%SI…"
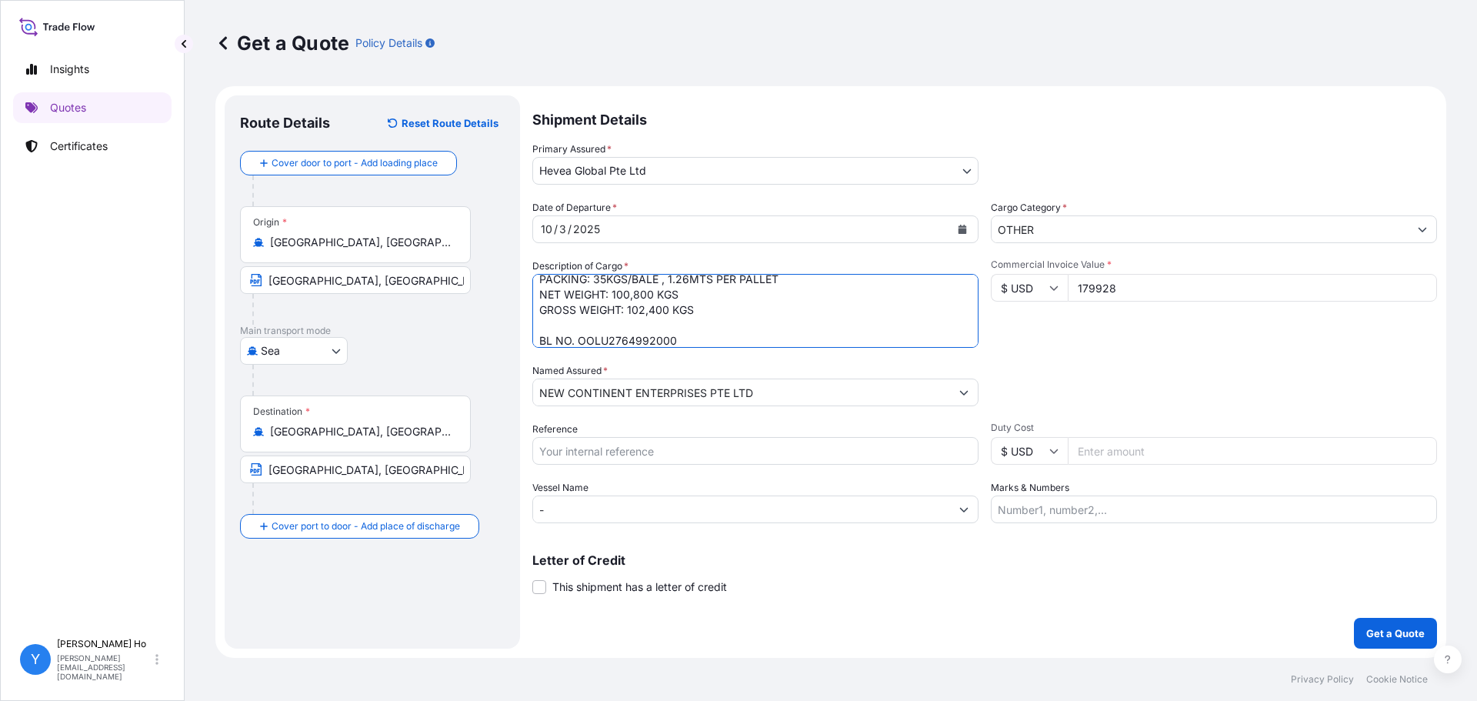
click at [719, 444] on input "Reference" at bounding box center [755, 451] width 446 height 28
click at [645, 452] on input "Reference" at bounding box center [755, 451] width 446 height 28
type input "g"
type input "G"
click at [985, 584] on div "Letter of Credit This shipment has a letter of credit Letter of credit * Letter…" at bounding box center [984, 574] width 904 height 41
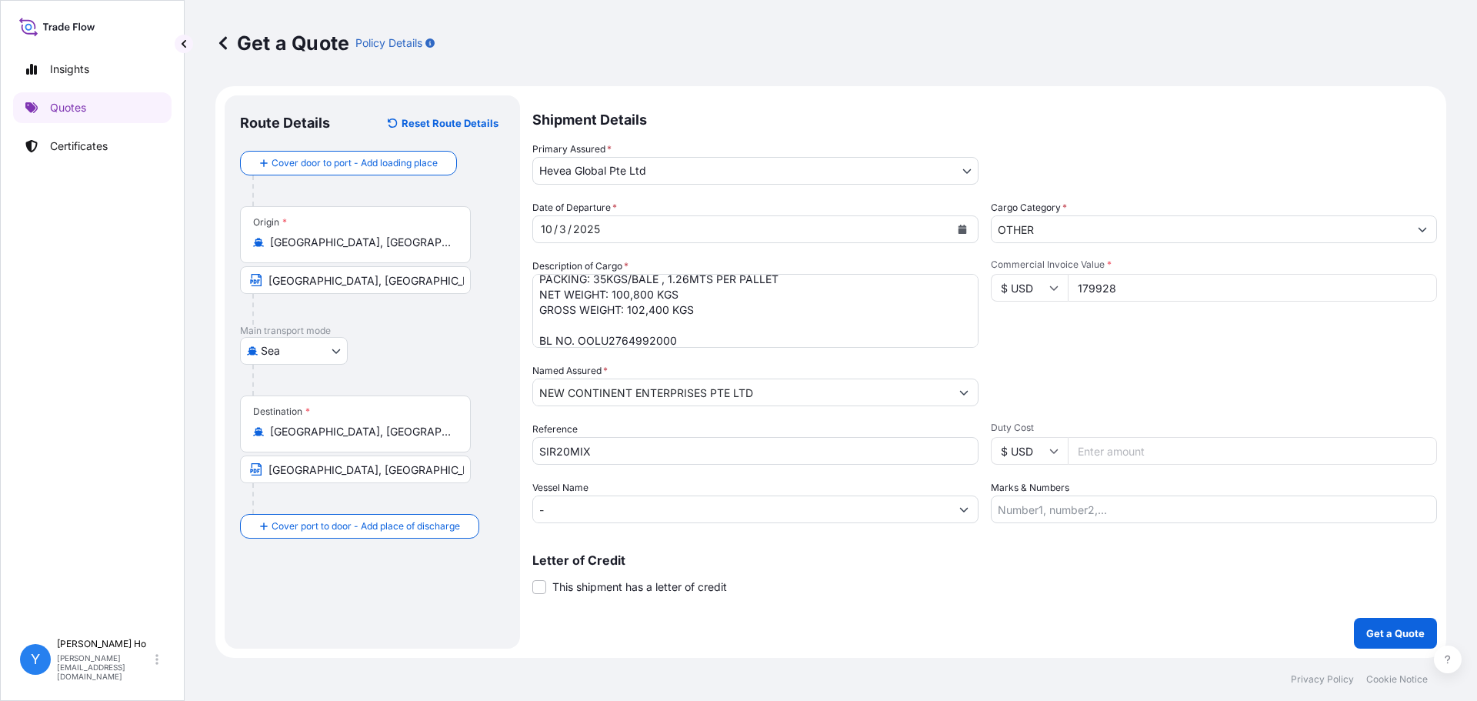
click at [652, 450] on input "SIR20MIX" at bounding box center [755, 451] width 446 height 28
type input "SIR20MIX SI 78791"
click at [1407, 636] on p "Get a Quote" at bounding box center [1395, 632] width 58 height 15
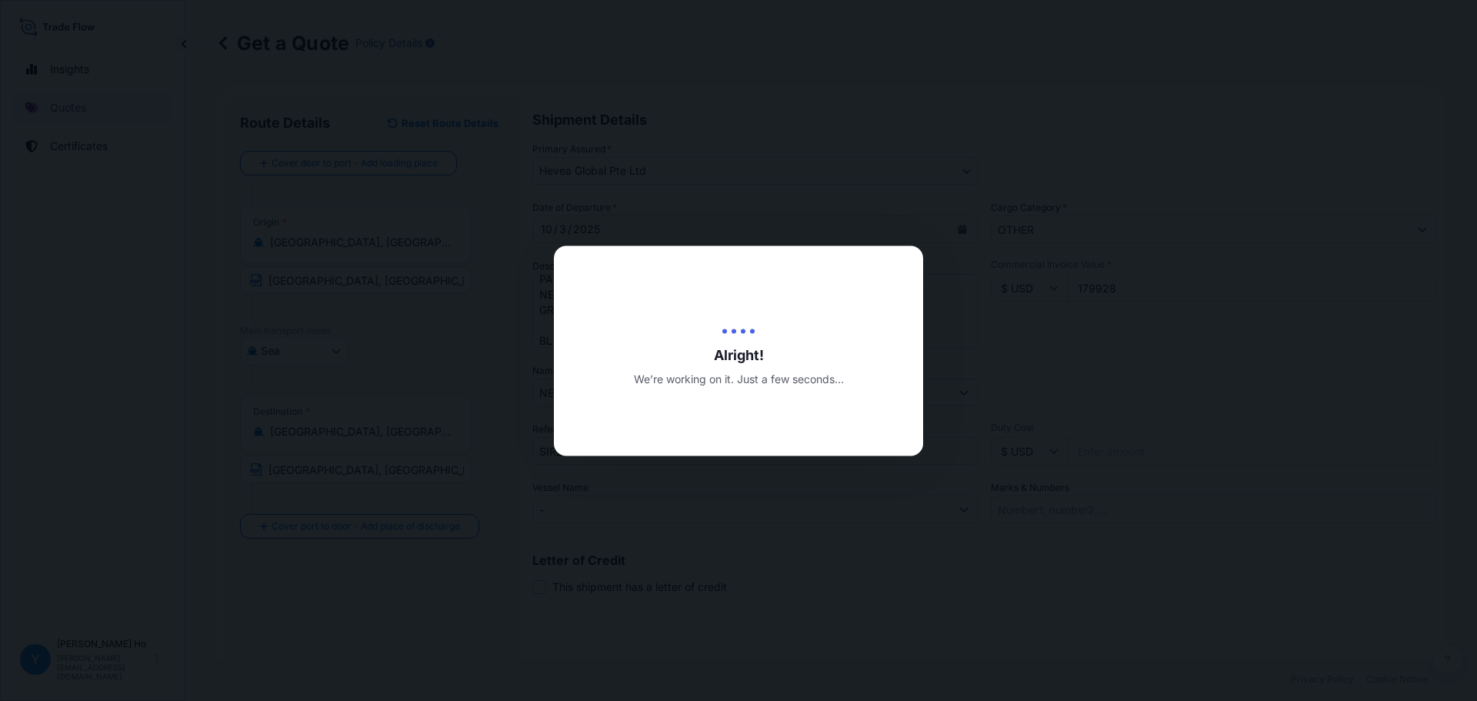
type input "[DATE]"
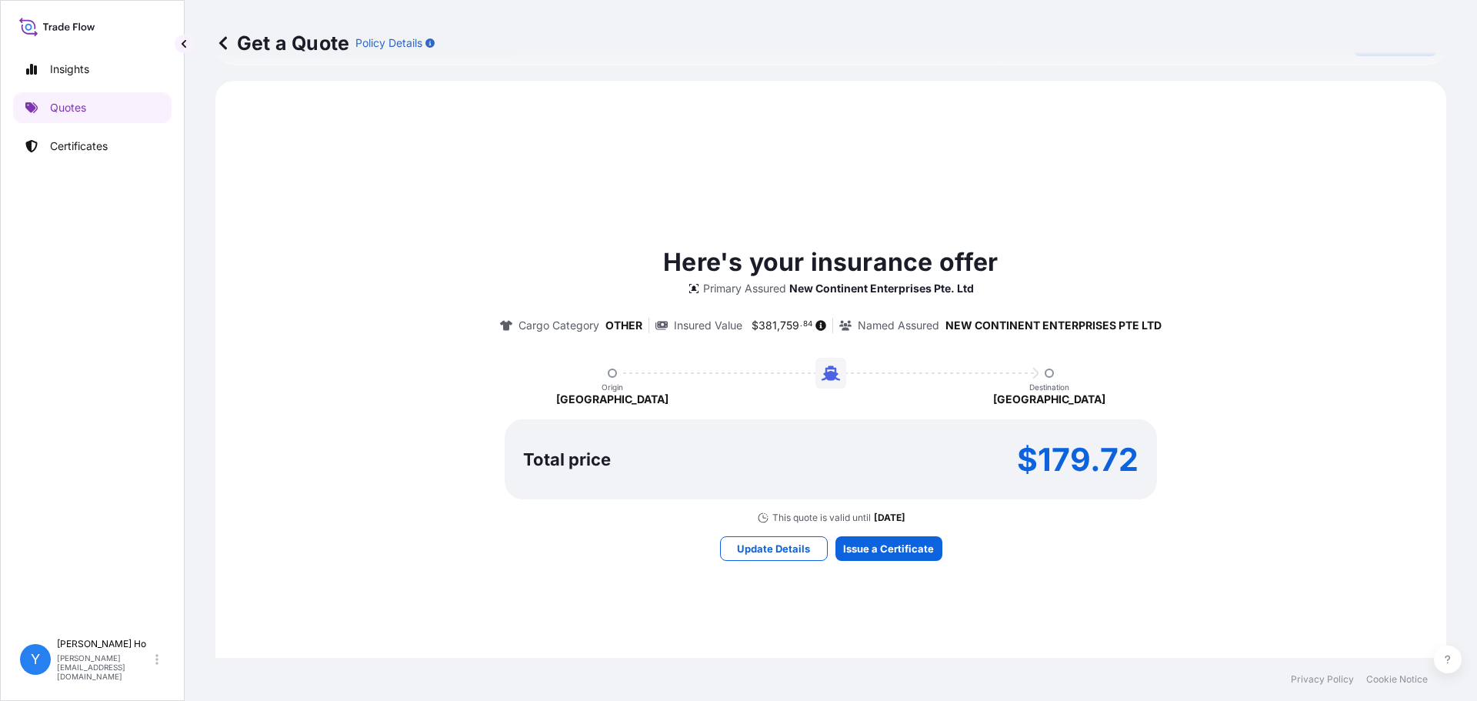
scroll to position [682, 0]
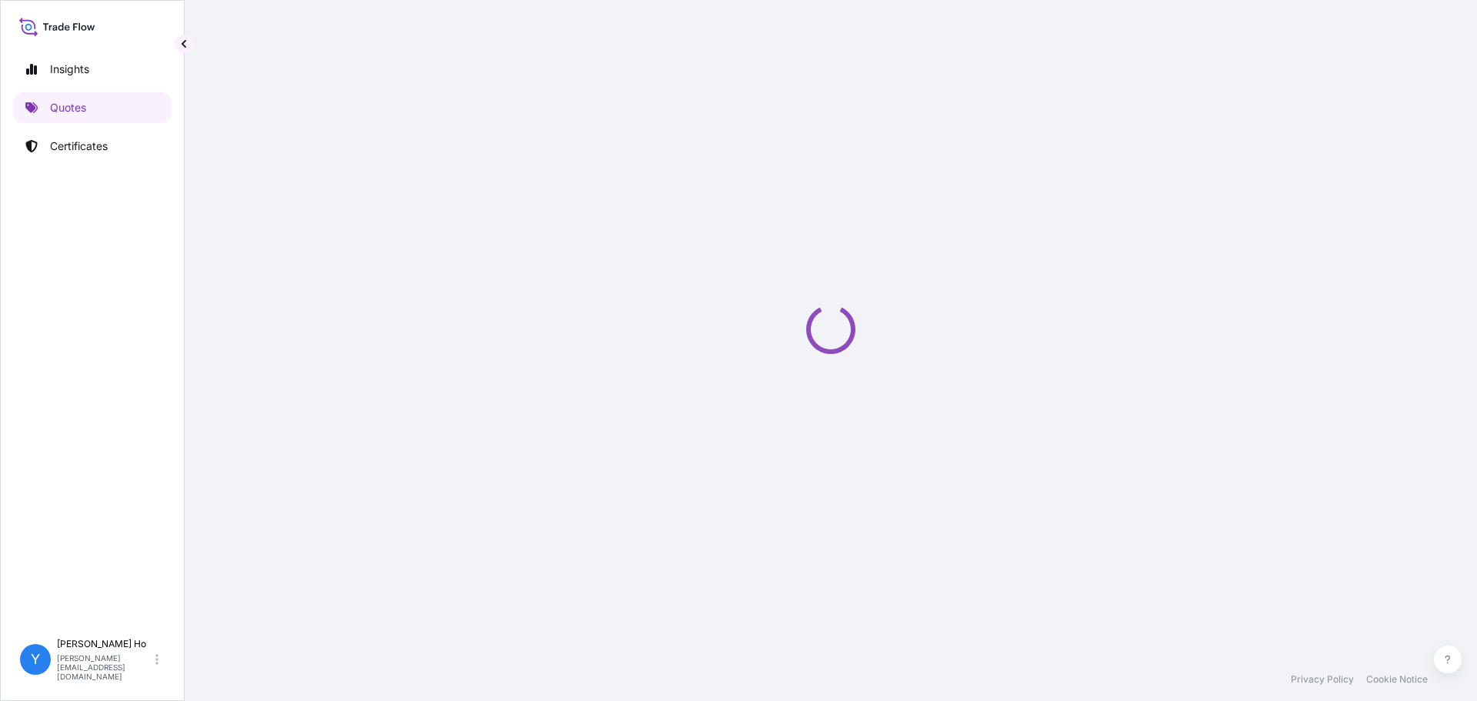
select select "Sea"
select select "31690"
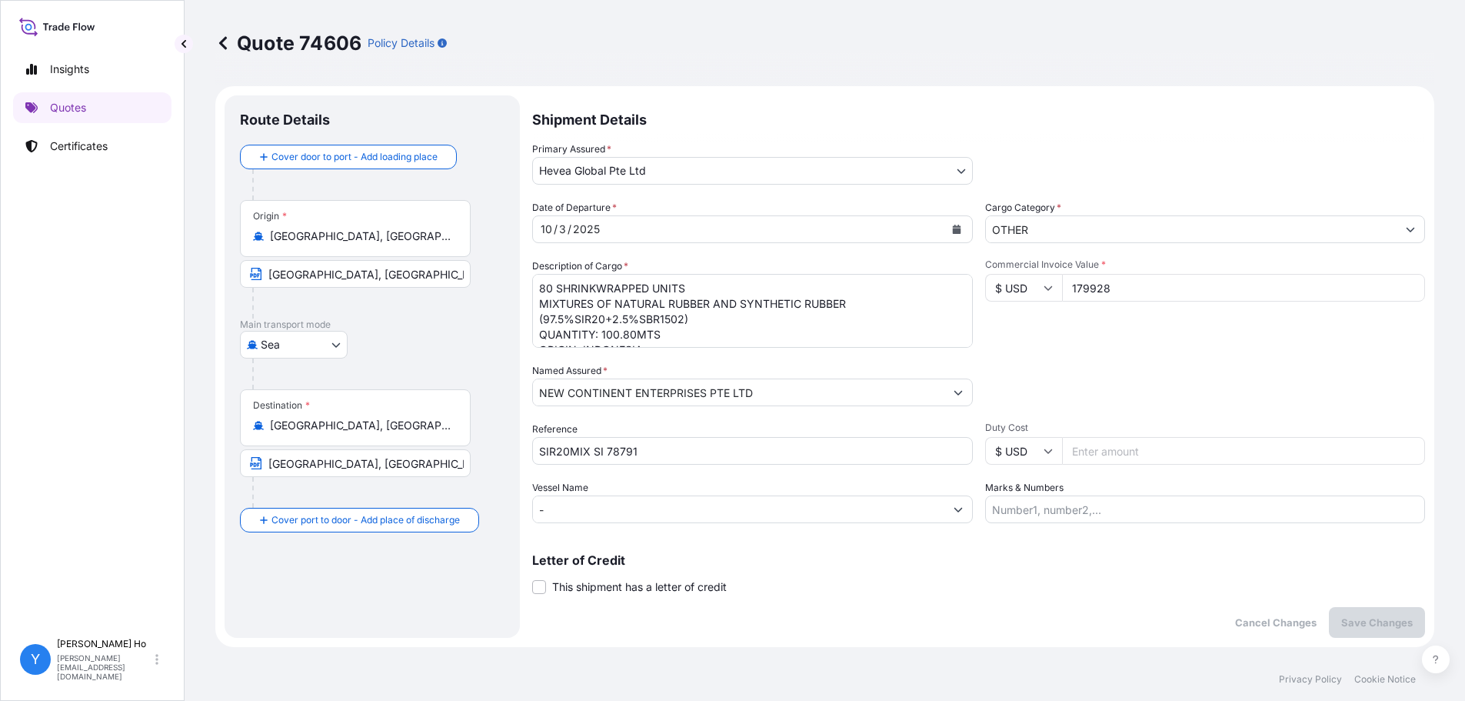
click at [951, 395] on button "Show suggestions" at bounding box center [958, 392] width 28 height 28
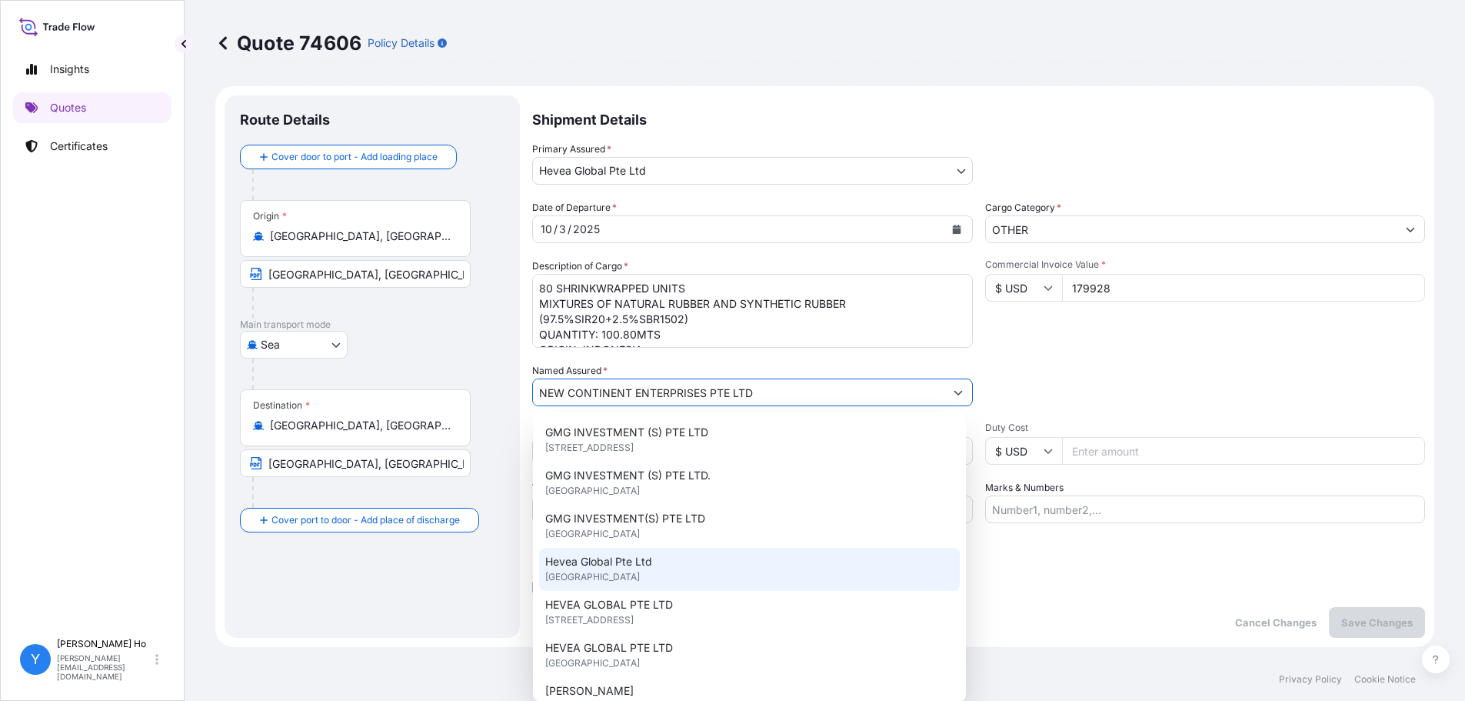
click at [688, 574] on div "GMG INVESTMENT (S) PTE LTD [STREET_ADDRESS] GMG INVESTMENT (S) PTE LTD. SINGAPO…" at bounding box center [749, 633] width 421 height 431
type input "Hevea Global Pte Ltd"
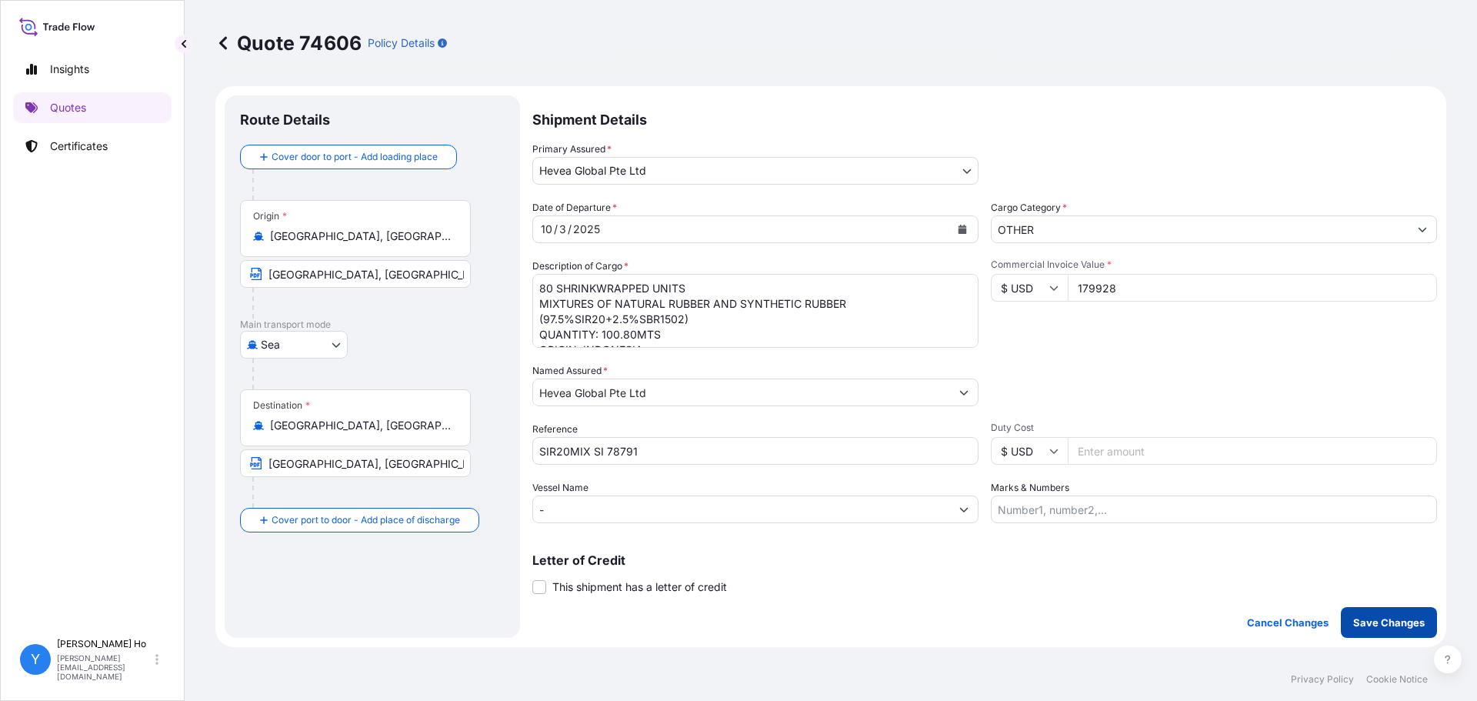
click at [1360, 620] on p "Save Changes" at bounding box center [1389, 622] width 72 height 15
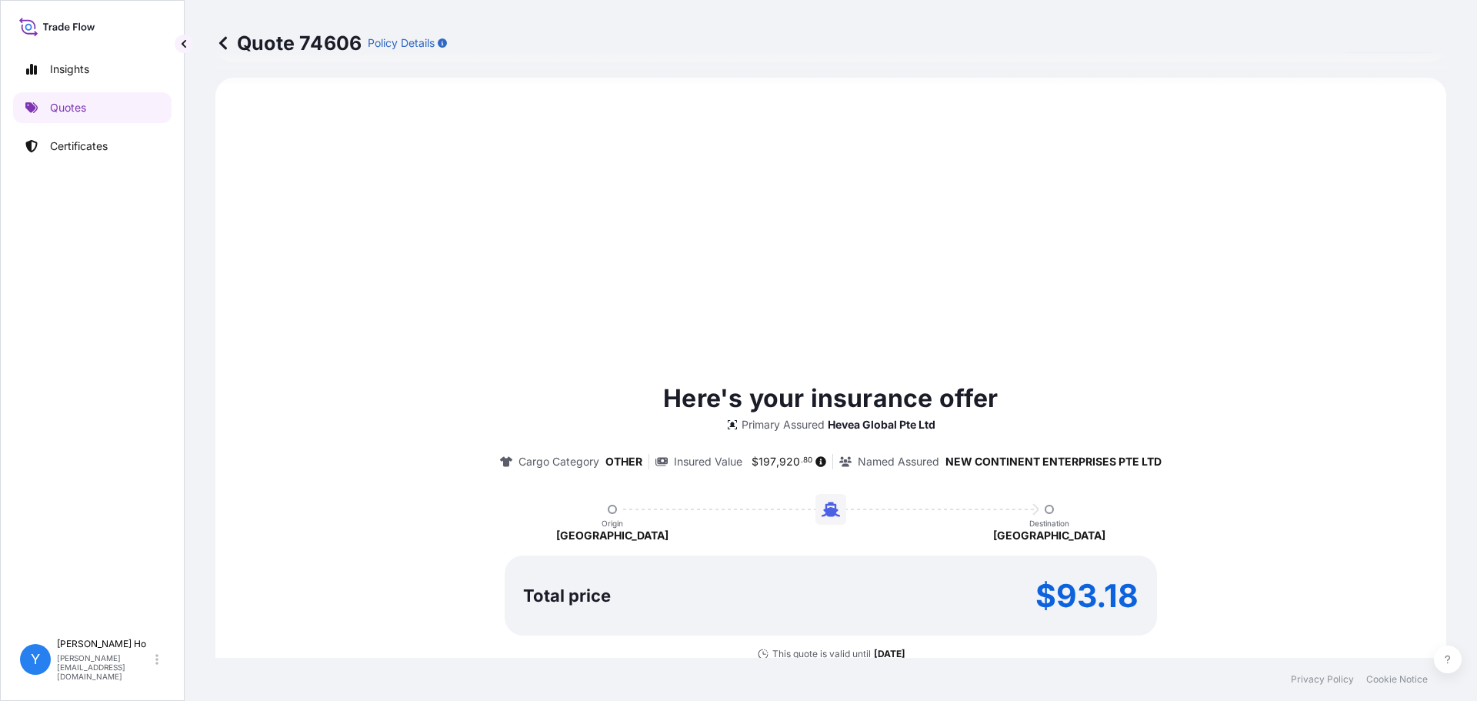
scroll to position [585, 0]
select select "Sea"
select select "31690"
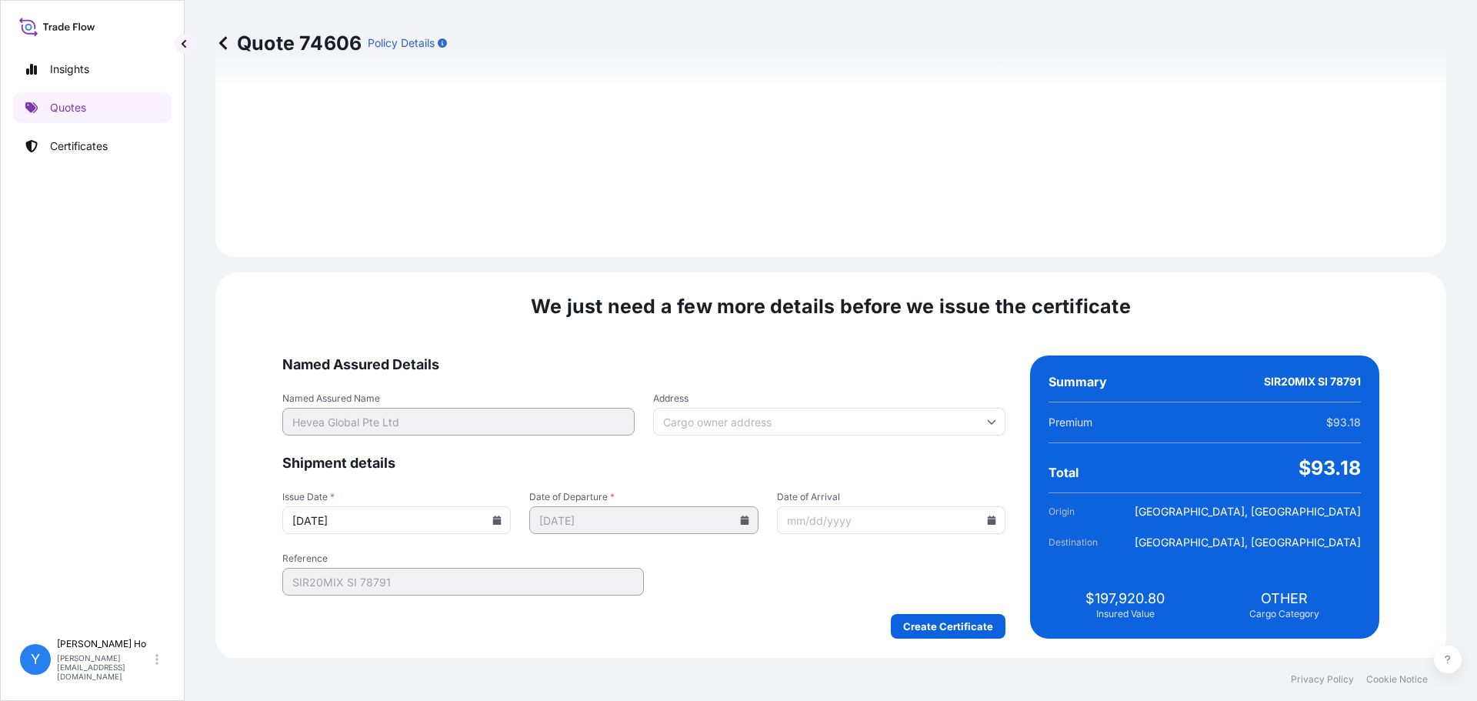
scroll to position [1731, 0]
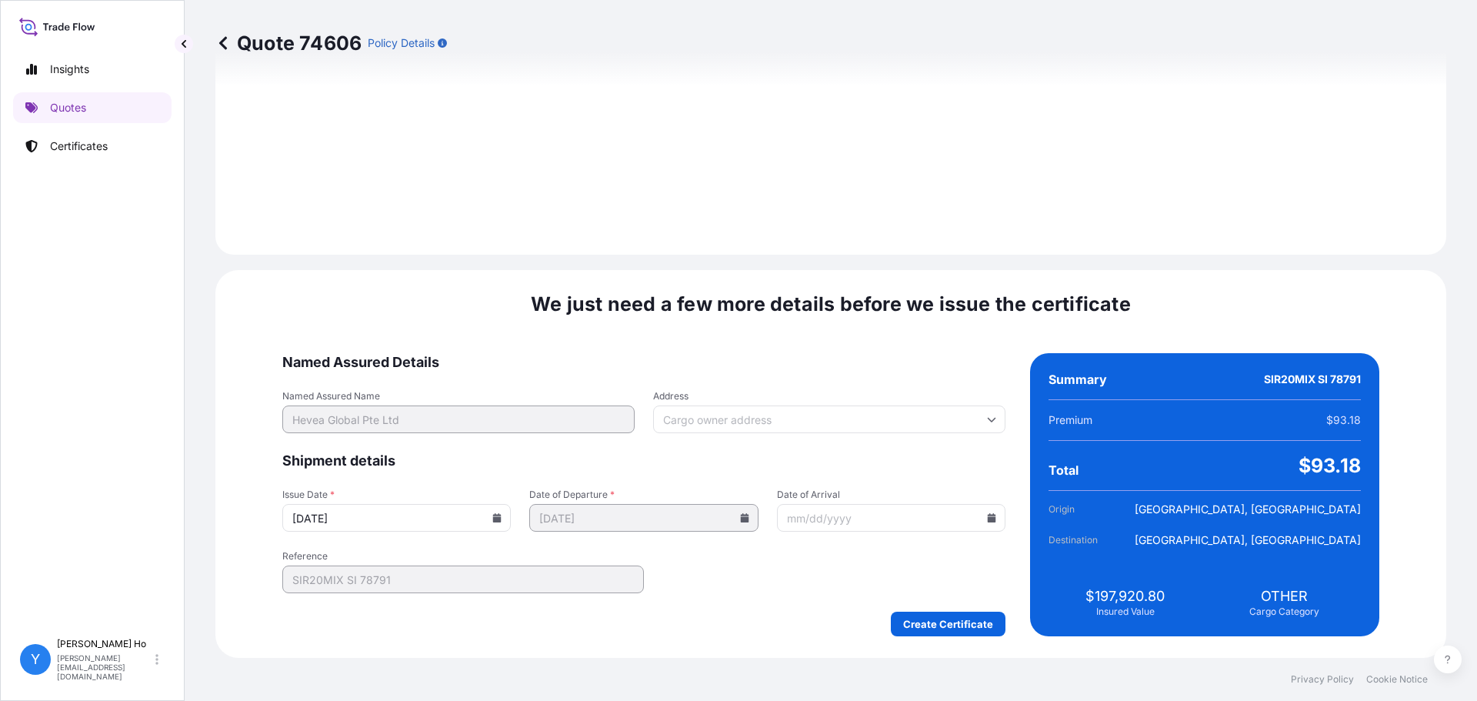
click at [501, 520] on icon at bounding box center [496, 517] width 9 height 9
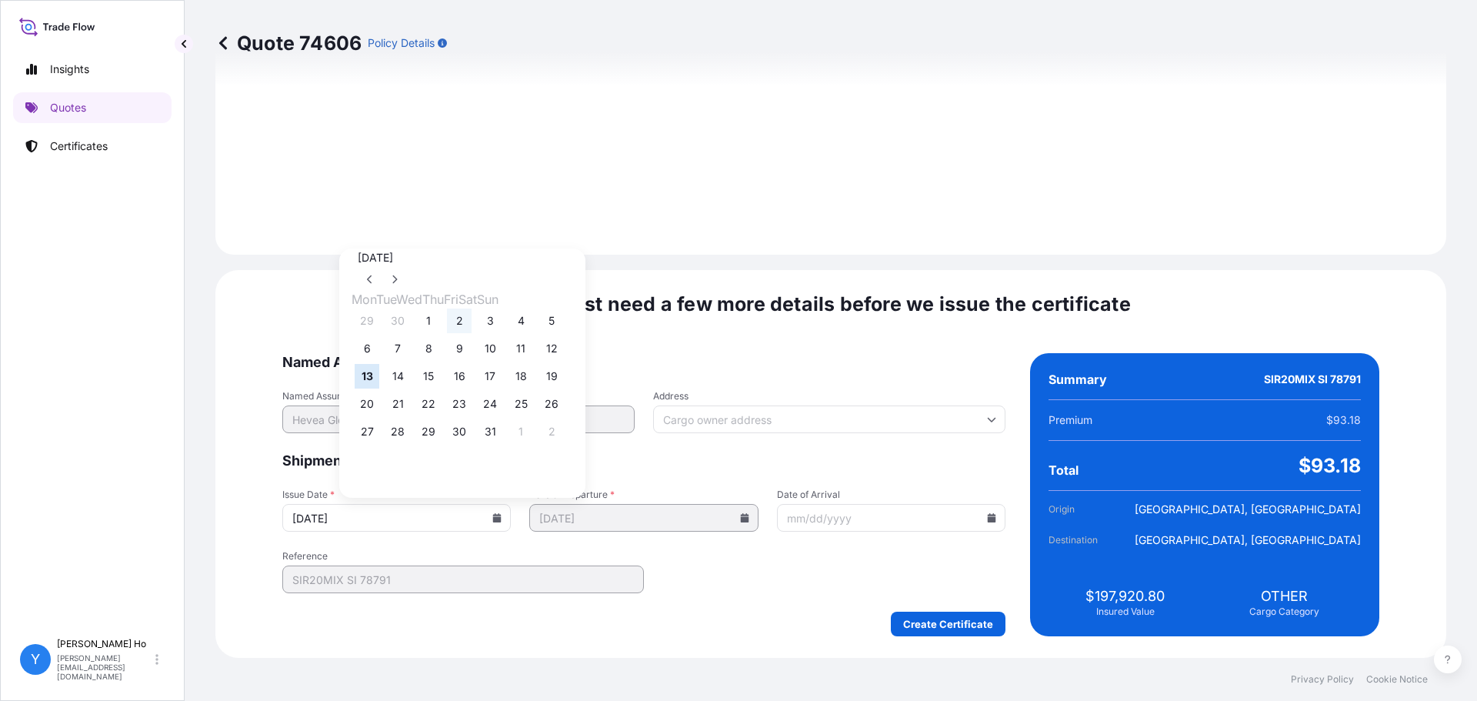
click at [466, 319] on button "2" at bounding box center [459, 320] width 25 height 25
type input "[DATE]"
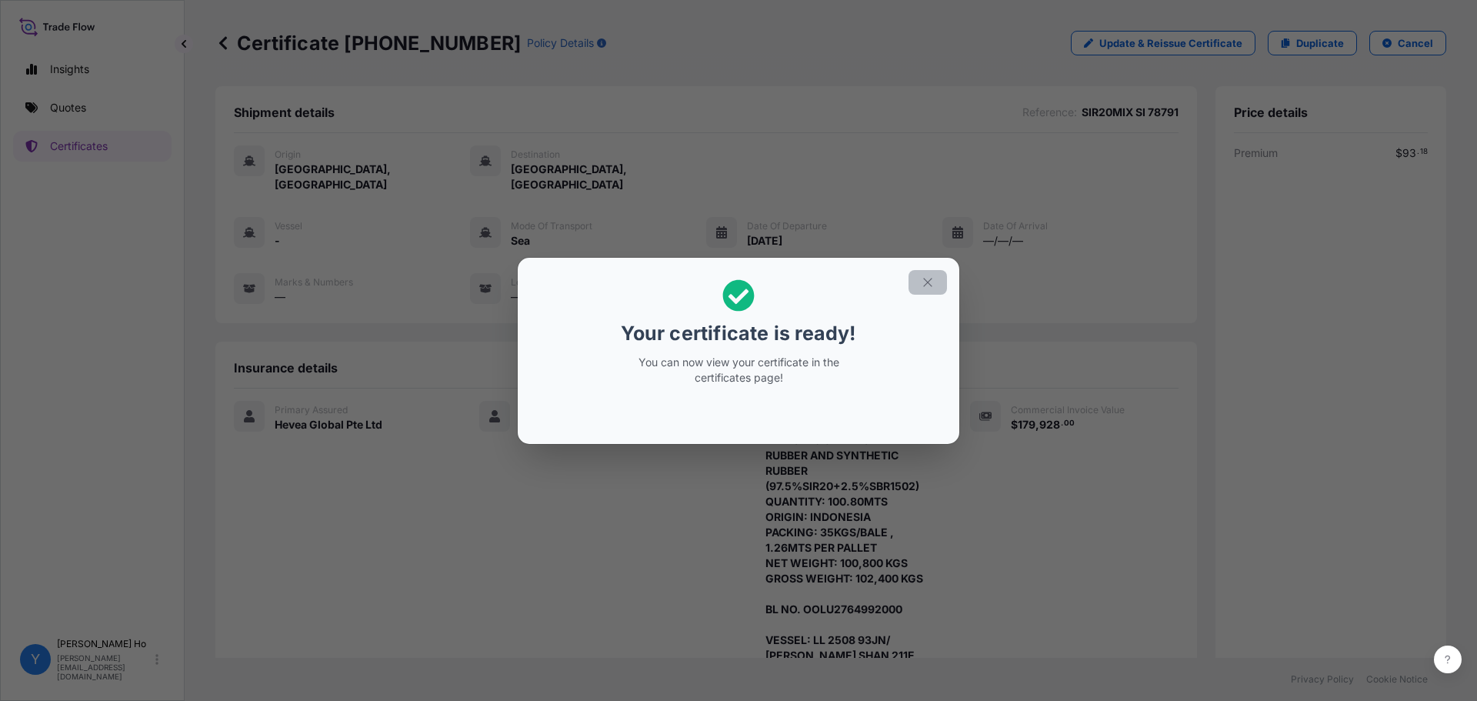
click at [931, 285] on icon "button" at bounding box center [928, 282] width 14 height 14
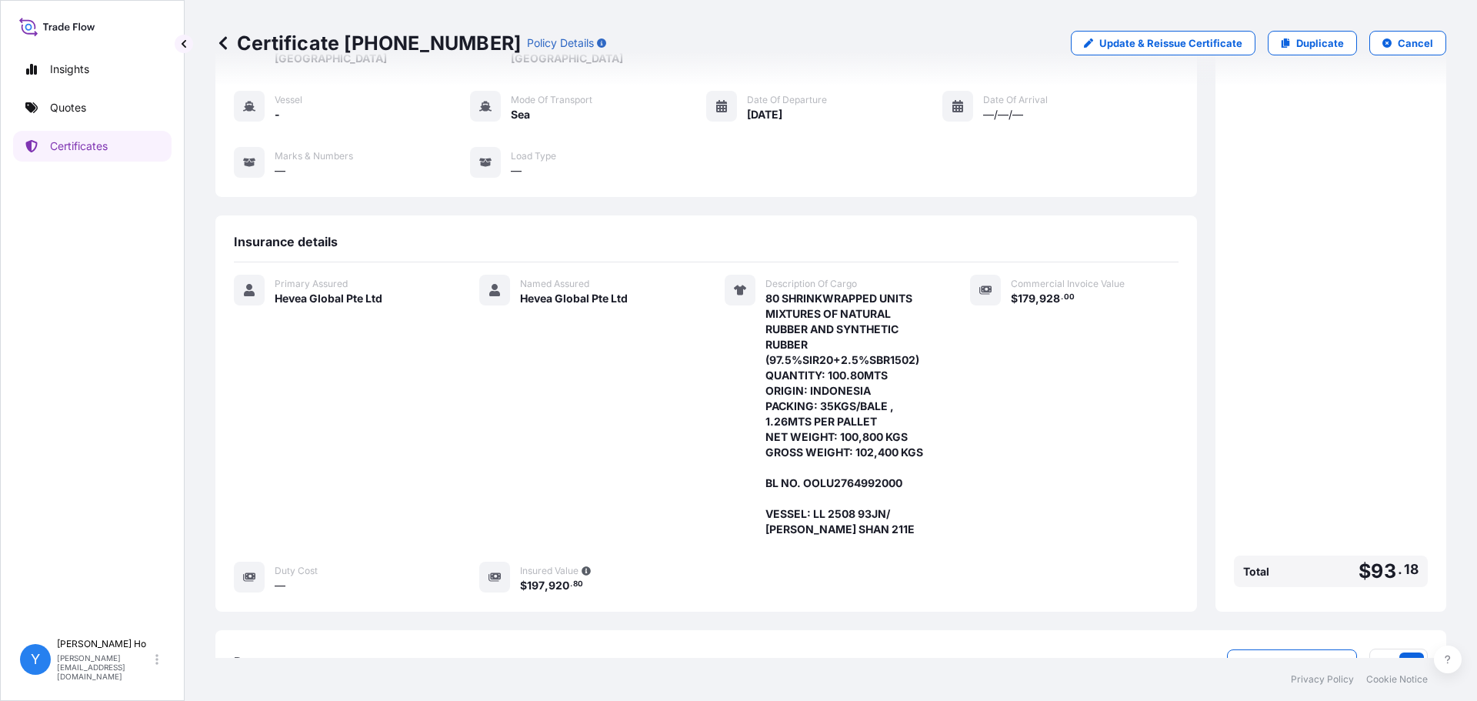
scroll to position [227, 0]
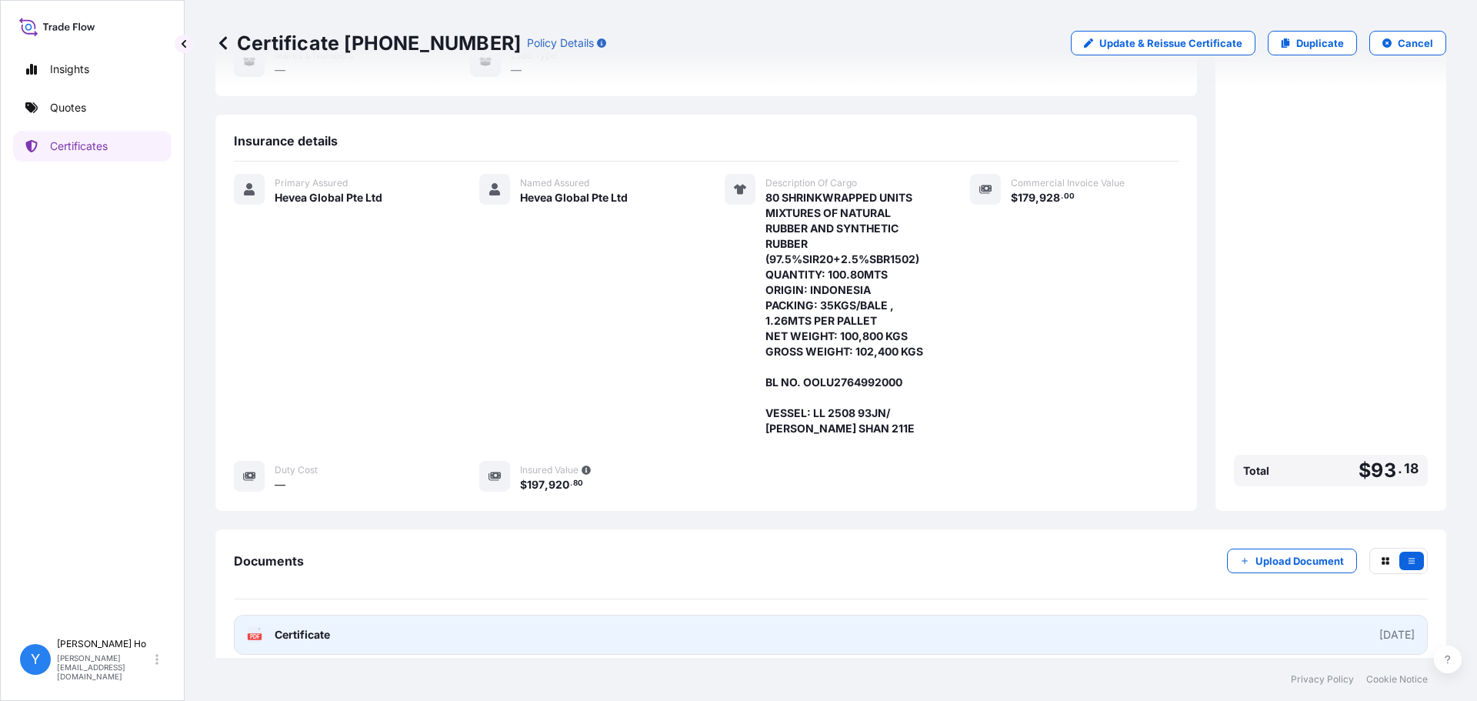
click at [781, 618] on link "PDF Certificate [DATE]" at bounding box center [831, 635] width 1194 height 40
